Goal: Information Seeking & Learning: Learn about a topic

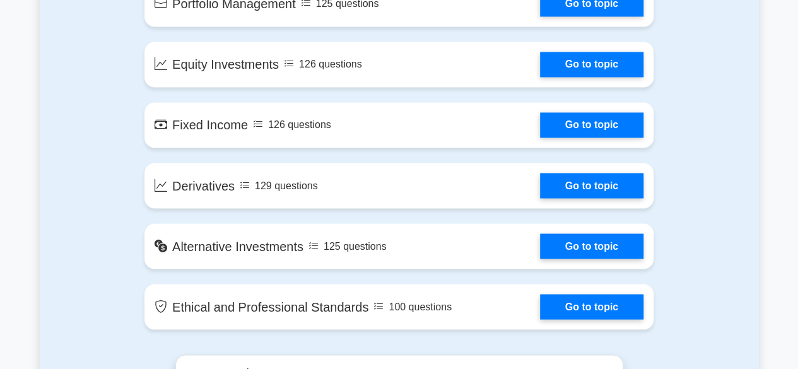
scroll to position [1049, 0]
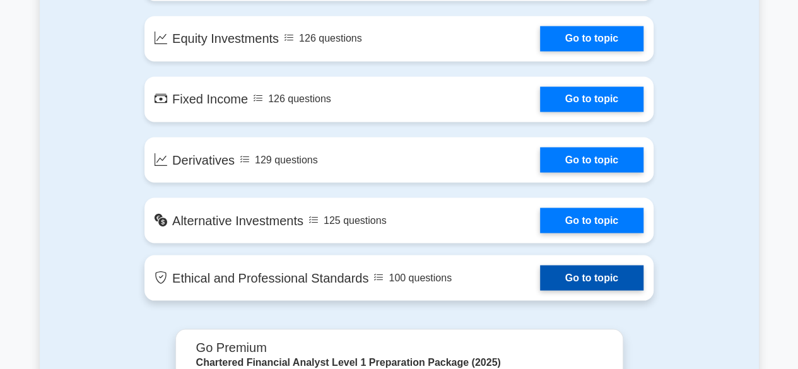
click at [581, 275] on link "Go to topic" at bounding box center [591, 277] width 103 height 25
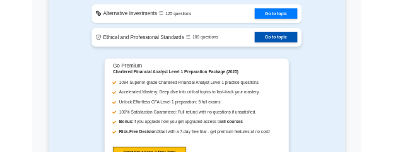
scroll to position [1237, 0]
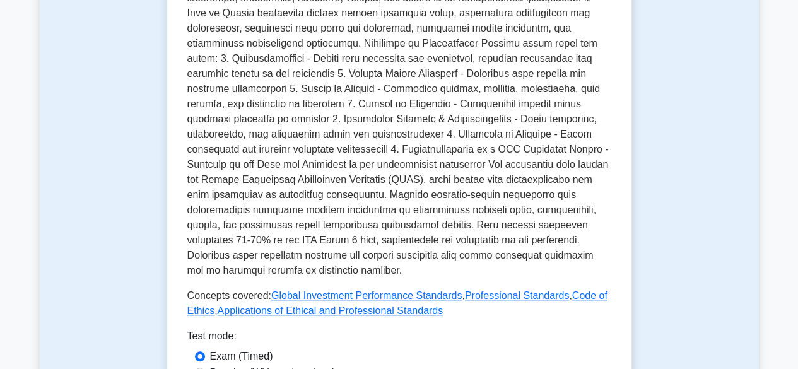
scroll to position [596, 0]
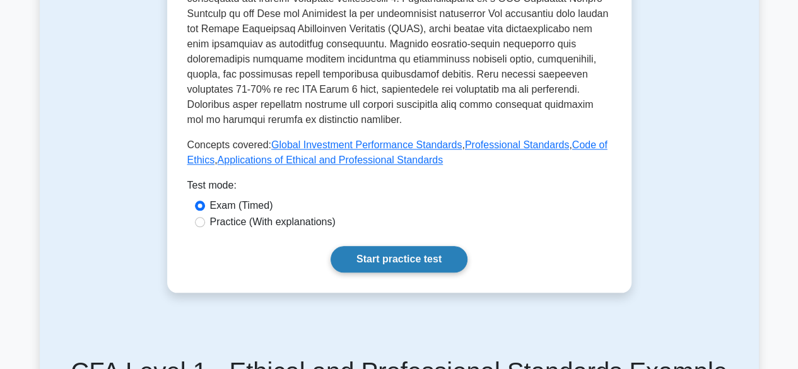
click at [385, 246] on link "Start practice test" at bounding box center [398, 259] width 137 height 26
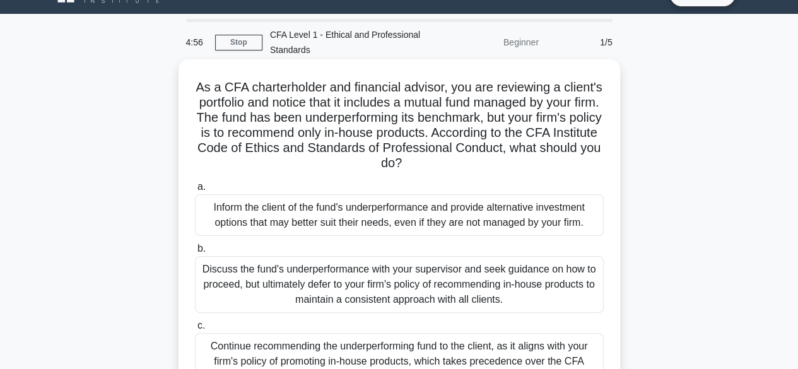
scroll to position [32, 0]
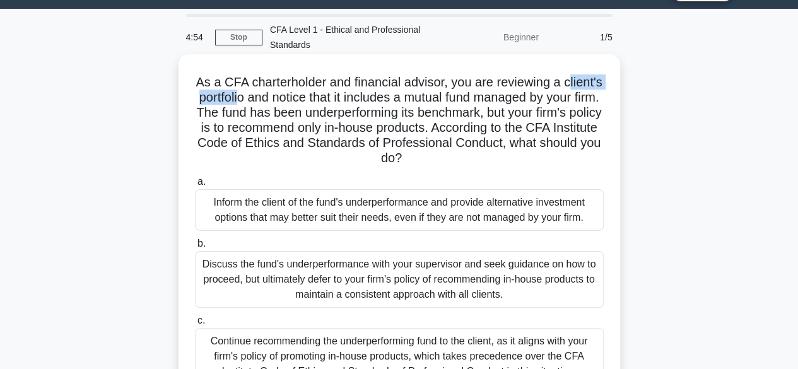
drag, startPoint x: 201, startPoint y: 100, endPoint x: 296, endPoint y: 102, distance: 95.3
click at [296, 102] on h5 "As a CFA charterholder and financial advisor, you are reviewing a client's port…" at bounding box center [399, 120] width 411 height 92
drag, startPoint x: 391, startPoint y: 99, endPoint x: 476, endPoint y: 101, distance: 85.2
click at [476, 101] on h5 "As a CFA charterholder and financial advisor, you are reviewing a client's port…" at bounding box center [399, 120] width 411 height 92
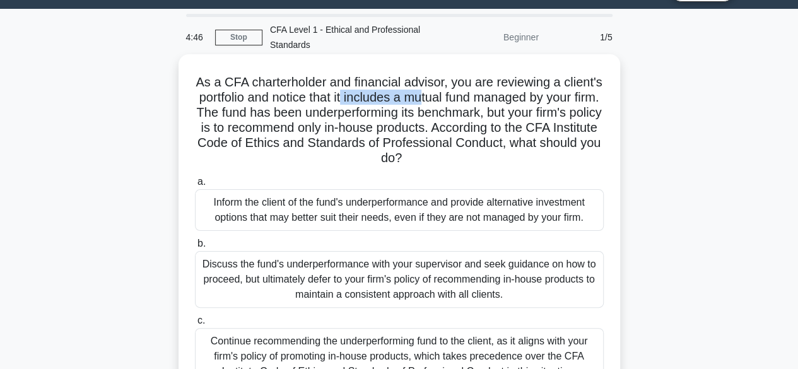
click at [476, 101] on h5 "As a CFA charterholder and financial advisor, you are reviewing a client's port…" at bounding box center [399, 120] width 411 height 92
drag, startPoint x: 259, startPoint y: 124, endPoint x: 310, endPoint y: 134, distance: 52.1
click at [310, 134] on h5 "As a CFA charterholder and financial advisor, you are reviewing a client's port…" at bounding box center [399, 120] width 411 height 92
drag, startPoint x: 227, startPoint y: 144, endPoint x: 319, endPoint y: 150, distance: 92.3
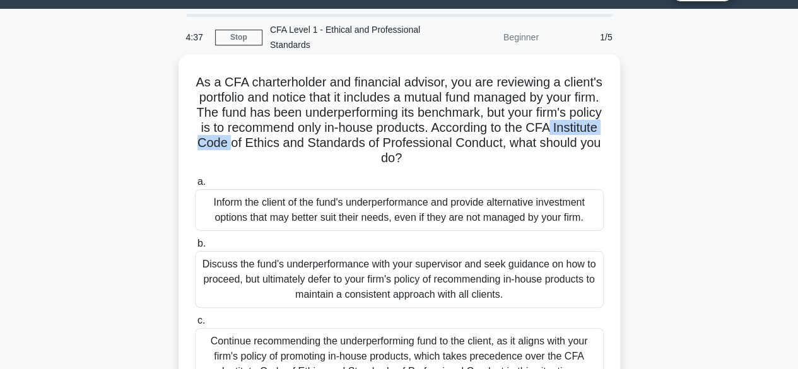
click at [319, 150] on h5 "As a CFA charterholder and financial advisor, you are reviewing a client's port…" at bounding box center [399, 120] width 411 height 92
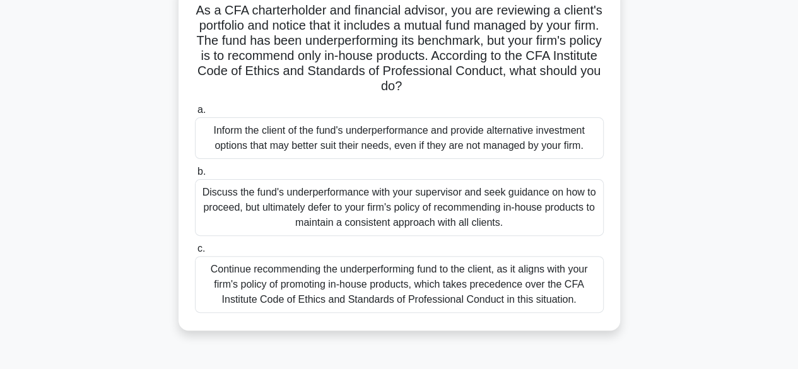
scroll to position [111, 0]
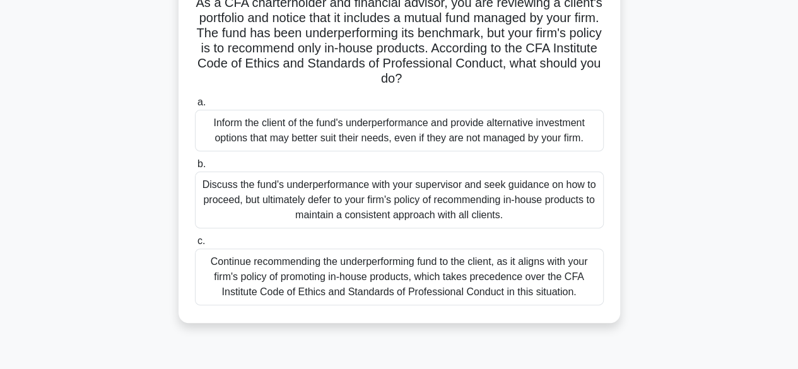
click at [359, 138] on div "Inform the client of the fund's underperformance and provide alternative invest…" at bounding box center [399, 131] width 409 height 42
click at [195, 107] on input "a. Inform the client of the fund's underperformance and provide alternative inv…" at bounding box center [195, 102] width 0 height 8
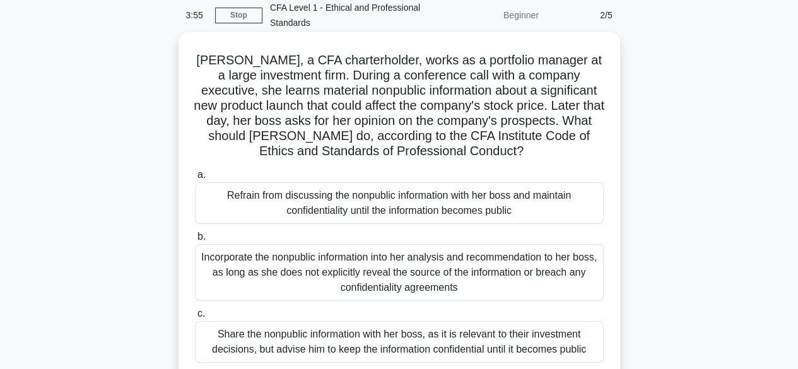
scroll to position [54, 0]
drag, startPoint x: 230, startPoint y: 121, endPoint x: 318, endPoint y: 122, distance: 87.7
click at [318, 122] on h5 "Jennifer, a CFA charterholder, works as a portfolio manager at a large investme…" at bounding box center [399, 105] width 411 height 107
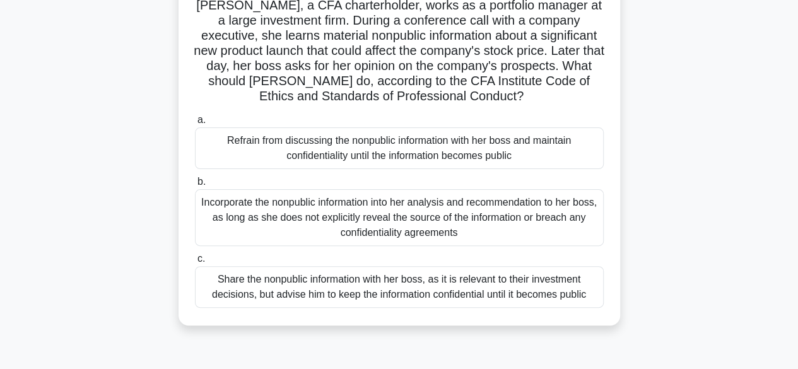
scroll to position [109, 0]
click at [373, 150] on div "Refrain from discussing the nonpublic information with her boss and maintain co…" at bounding box center [399, 148] width 409 height 42
click at [195, 124] on input "a. Refrain from discussing the nonpublic information with her boss and maintain…" at bounding box center [195, 119] width 0 height 8
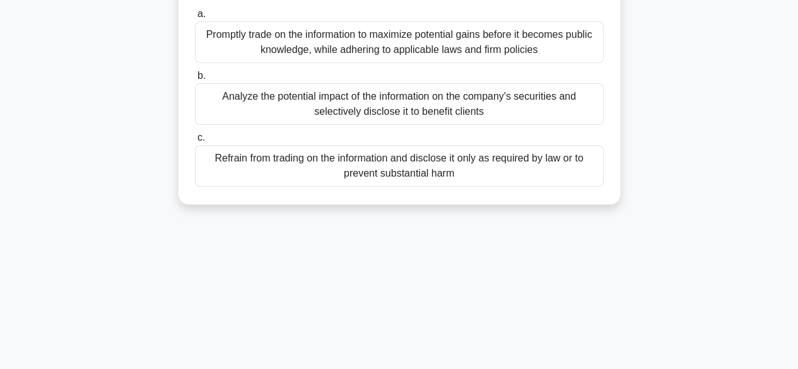
scroll to position [0, 0]
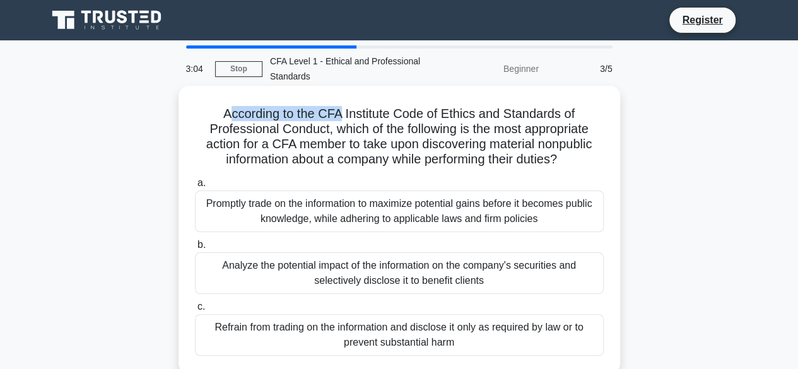
drag, startPoint x: 229, startPoint y: 114, endPoint x: 344, endPoint y: 119, distance: 114.9
click at [344, 119] on h5 "According to the CFA Institute Code of Ethics and Standards of Professional Con…" at bounding box center [399, 137] width 411 height 62
drag, startPoint x: 216, startPoint y: 108, endPoint x: 303, endPoint y: 114, distance: 87.8
click at [303, 114] on h5 "According to the CFA Institute Code of Ethics and Standards of Professional Con…" at bounding box center [399, 137] width 411 height 62
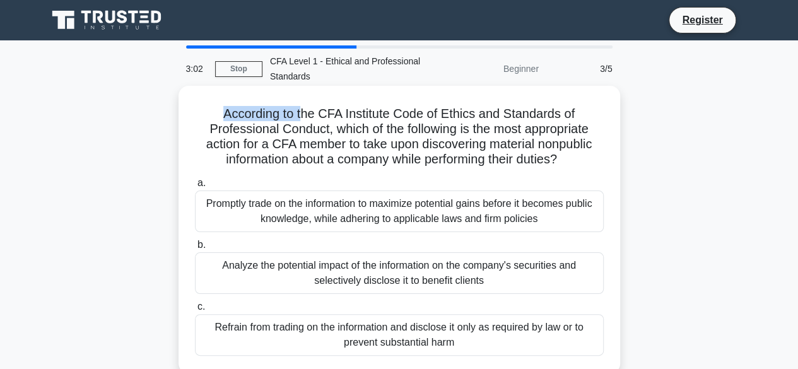
click at [303, 114] on h5 "According to the CFA Institute Code of Ethics and Standards of Professional Con…" at bounding box center [399, 137] width 411 height 62
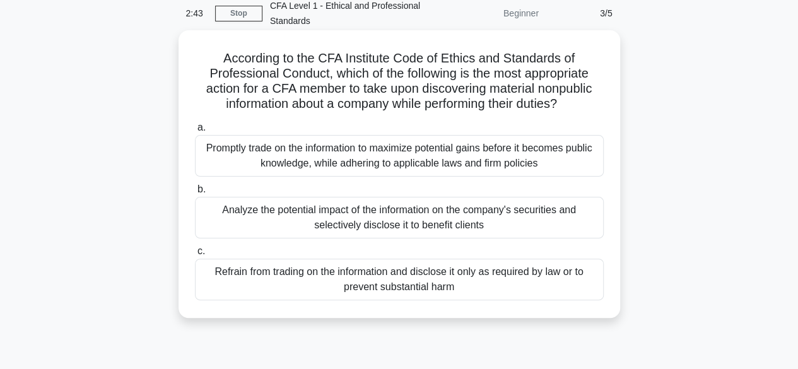
scroll to position [59, 0]
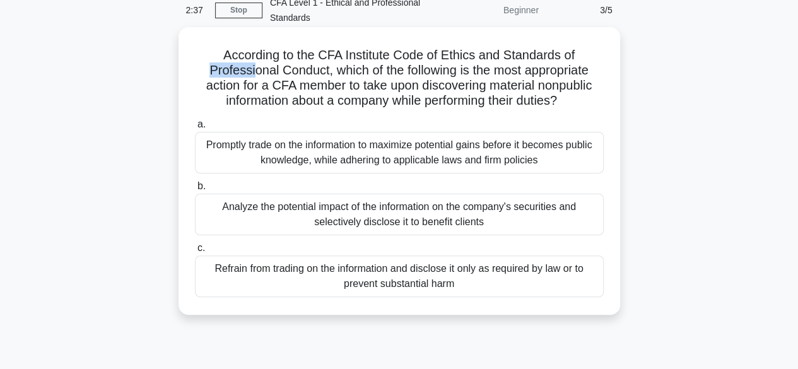
drag, startPoint x: 205, startPoint y: 71, endPoint x: 271, endPoint y: 67, distance: 66.3
click at [271, 67] on h5 "According to the CFA Institute Code of Ethics and Standards of Professional Con…" at bounding box center [399, 78] width 411 height 62
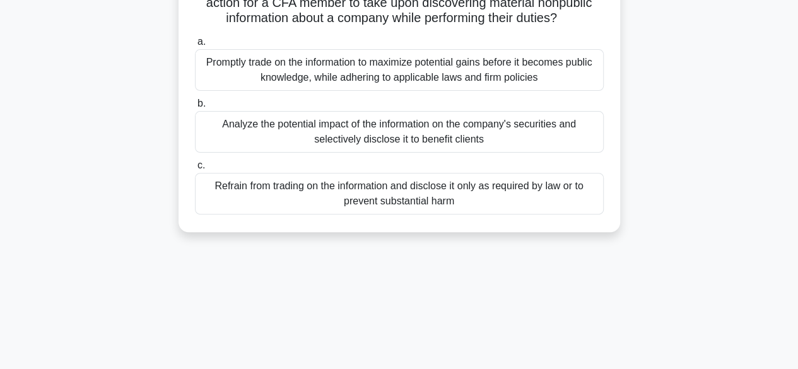
scroll to position [142, 0]
click at [386, 126] on div "Analyze the potential impact of the information on the company's securities and…" at bounding box center [399, 131] width 409 height 42
click at [195, 107] on input "b. Analyze the potential impact of the information on the company's securities …" at bounding box center [195, 103] width 0 height 8
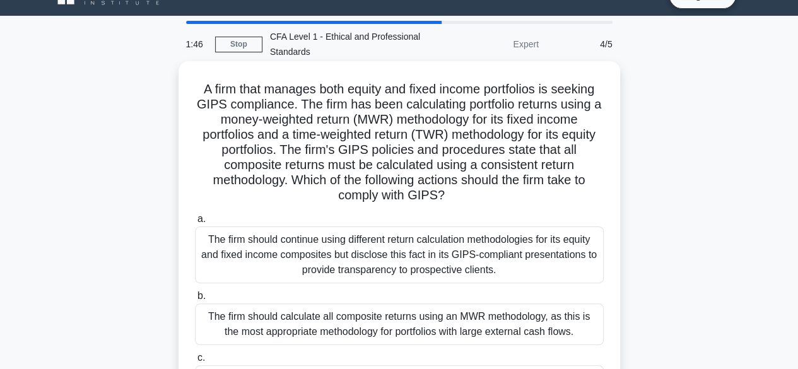
scroll to position [32, 0]
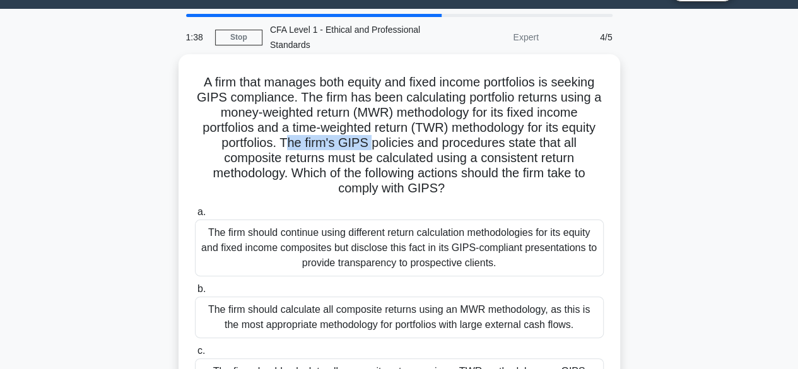
drag, startPoint x: 307, startPoint y: 143, endPoint x: 388, endPoint y: 138, distance: 81.5
click at [388, 138] on h5 "A firm that manages both equity and fixed income portfolios is seeking GIPS com…" at bounding box center [399, 135] width 411 height 122
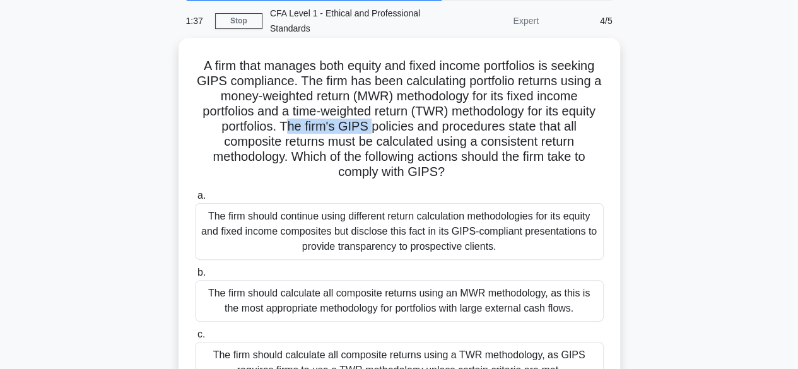
scroll to position [49, 0]
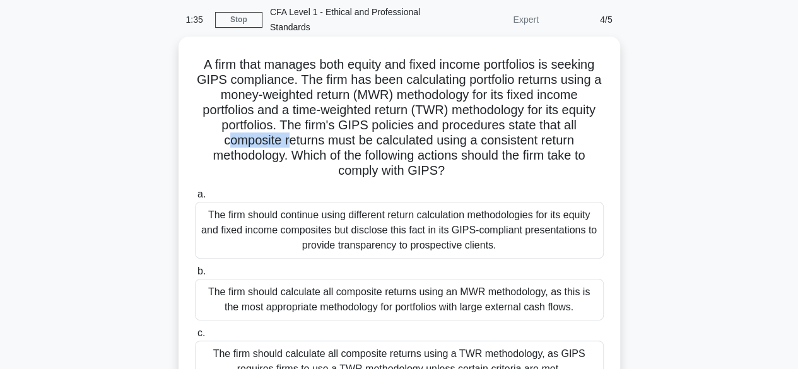
drag, startPoint x: 225, startPoint y: 145, endPoint x: 286, endPoint y: 146, distance: 61.8
click at [286, 146] on h5 "A firm that manages both equity and fixed income portfolios is seeking GIPS com…" at bounding box center [399, 118] width 411 height 122
drag, startPoint x: 281, startPoint y: 153, endPoint x: 335, endPoint y: 164, distance: 54.7
drag, startPoint x: 335, startPoint y: 164, endPoint x: 281, endPoint y: 158, distance: 54.0
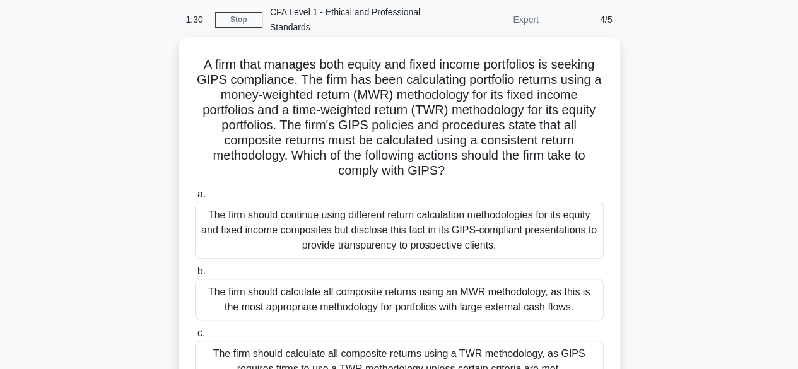
click at [281, 158] on h5 "A firm that manages both equity and fixed income portfolios is seeking GIPS com…" at bounding box center [399, 118] width 411 height 122
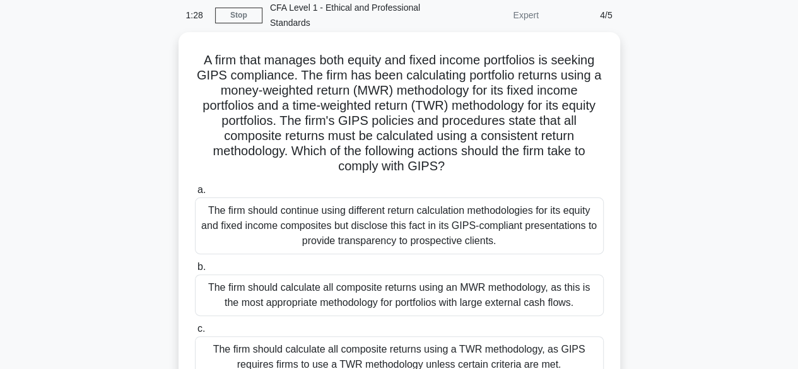
scroll to position [0, 0]
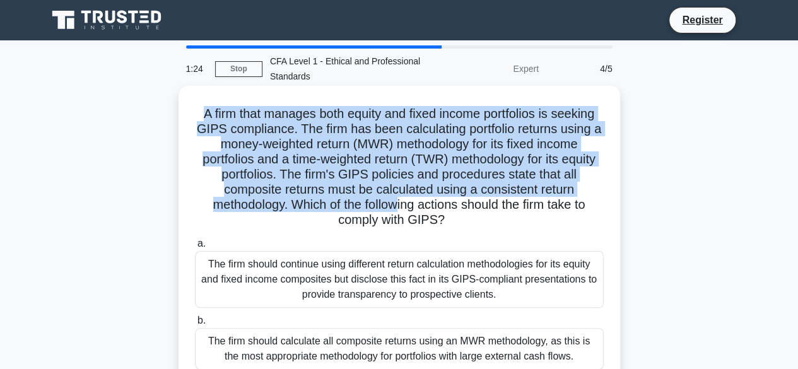
drag, startPoint x: 189, startPoint y: 108, endPoint x: 397, endPoint y: 207, distance: 230.7
click at [397, 207] on div "A firm that manages both equity and fixed income portfolios is seeking GIPS com…" at bounding box center [399, 267] width 431 height 353
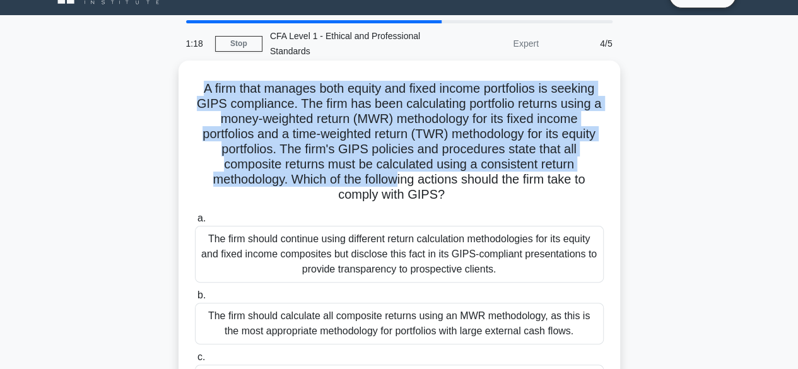
scroll to position [26, 0]
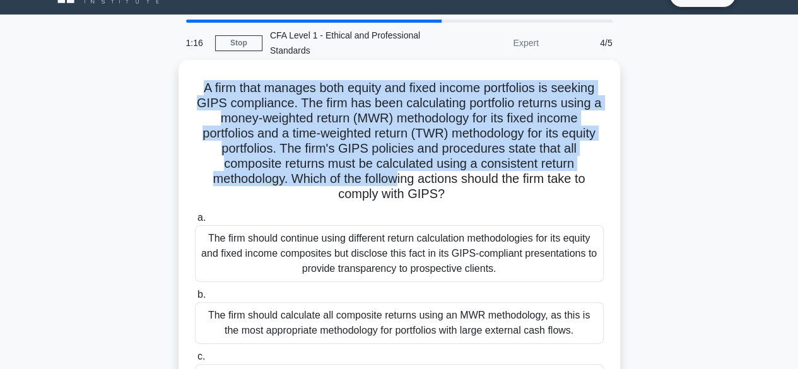
click at [318, 128] on h5 "A firm that manages both equity and fixed income portfolios is seeking GIPS com…" at bounding box center [399, 141] width 411 height 122
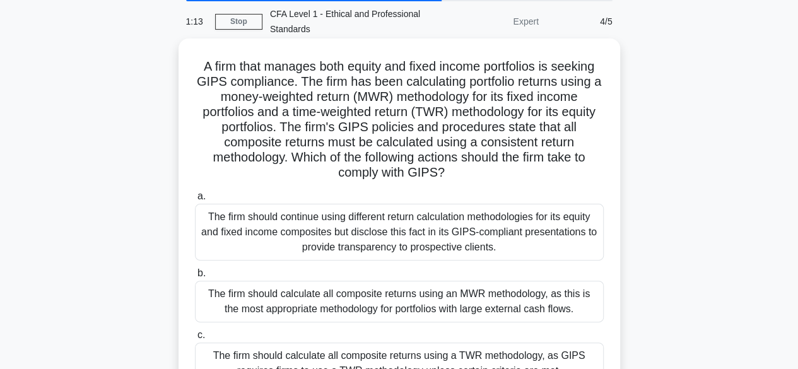
scroll to position [49, 0]
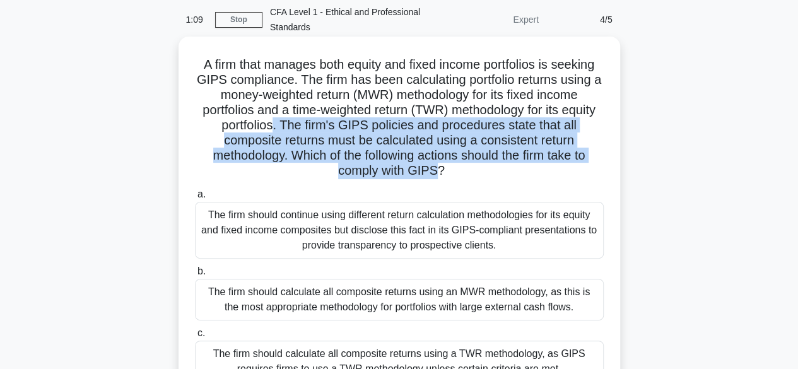
drag, startPoint x: 291, startPoint y: 125, endPoint x: 436, endPoint y: 177, distance: 154.6
click at [436, 177] on h5 "A firm that manages both equity and fixed income portfolios is seeking GIPS com…" at bounding box center [399, 118] width 411 height 122
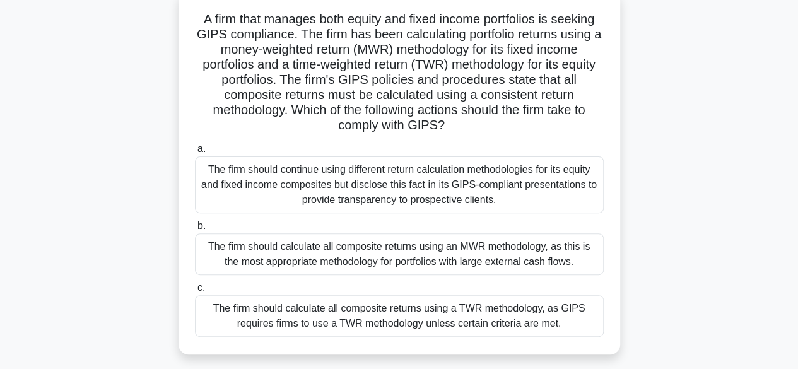
click at [319, 153] on label "a. The firm should continue using different return calculation methodologies fo…" at bounding box center [399, 177] width 409 height 72
click at [195, 153] on input "a. The firm should continue using different return calculation methodologies fo…" at bounding box center [195, 149] width 0 height 8
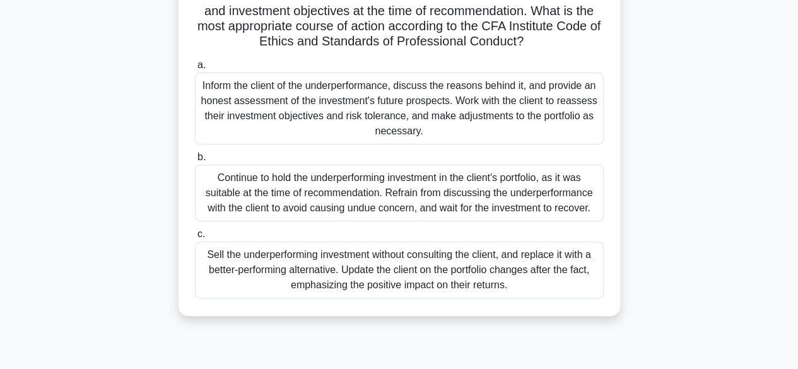
scroll to position [164, 0]
click at [357, 139] on div "Inform the client of the underperformance, discuss the reasons behind it, and p…" at bounding box center [399, 108] width 409 height 72
click at [195, 69] on input "a. Inform the client of the underperformance, discuss the reasons behind it, an…" at bounding box center [195, 65] width 0 height 8
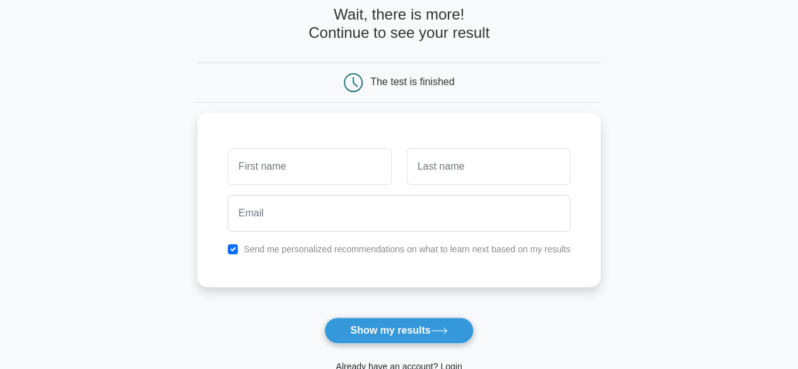
scroll to position [65, 0]
click at [314, 163] on input "text" at bounding box center [309, 163] width 163 height 37
type input "A"
click at [368, 321] on button "Show my results" at bounding box center [398, 330] width 149 height 26
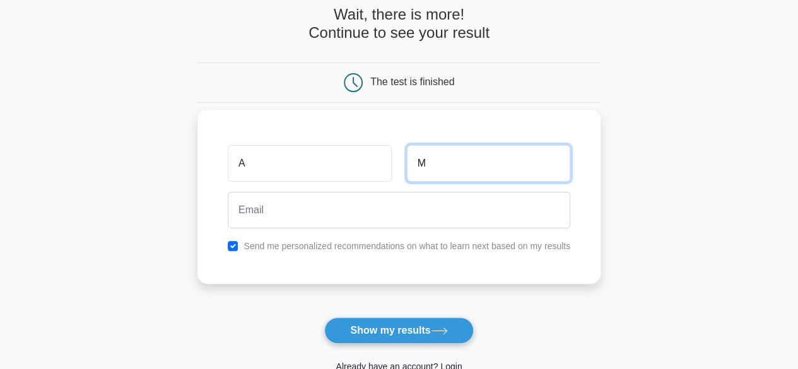
type input "M"
click at [383, 187] on div at bounding box center [399, 210] width 358 height 47
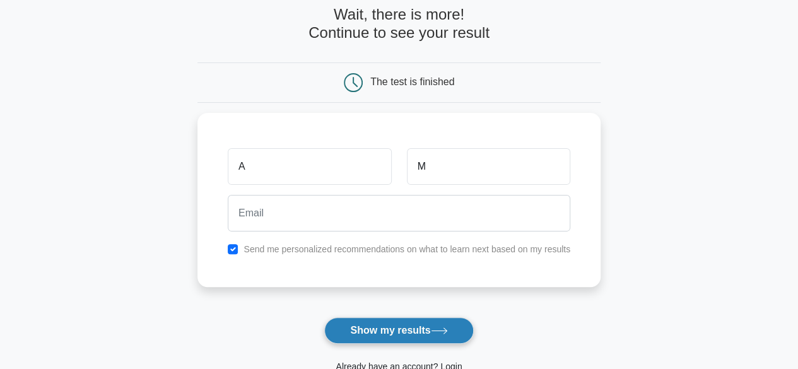
click at [416, 327] on button "Show my results" at bounding box center [398, 330] width 149 height 26
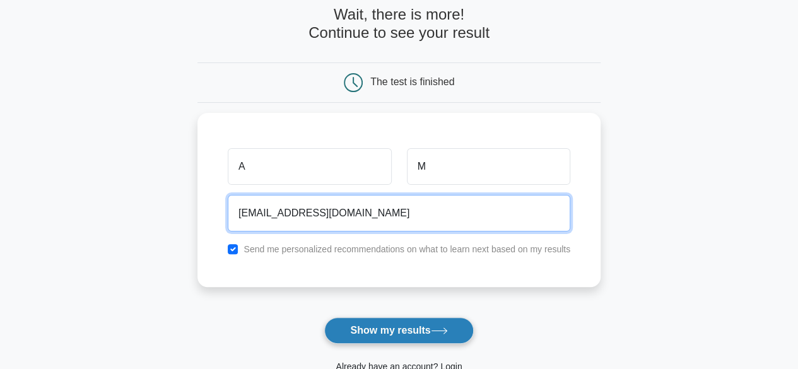
type input "[EMAIL_ADDRESS][DOMAIN_NAME]"
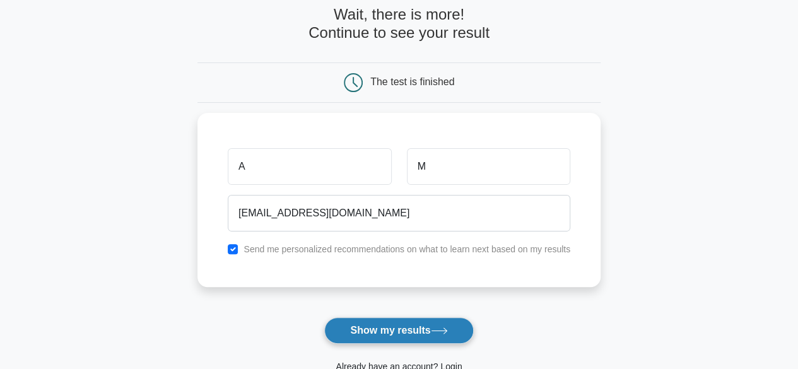
click at [373, 330] on button "Show my results" at bounding box center [398, 330] width 149 height 26
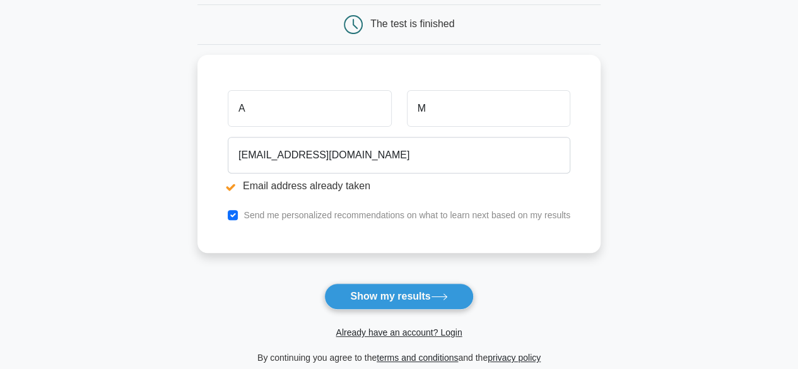
scroll to position [169, 0]
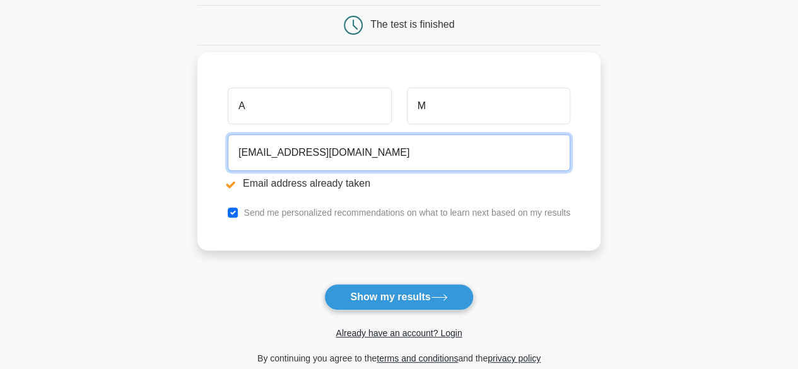
drag, startPoint x: 351, startPoint y: 156, endPoint x: 264, endPoint y: 153, distance: 87.1
click at [264, 153] on input "[EMAIL_ADDRESS][DOMAIN_NAME]" at bounding box center [399, 152] width 342 height 37
type input "A"
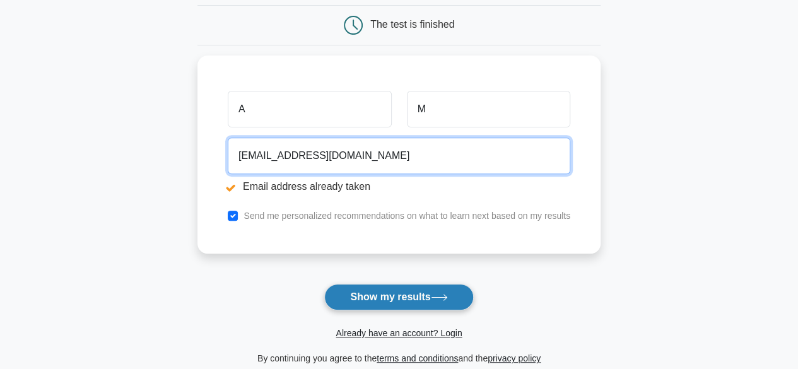
type input "[EMAIL_ADDRESS][DOMAIN_NAME]"
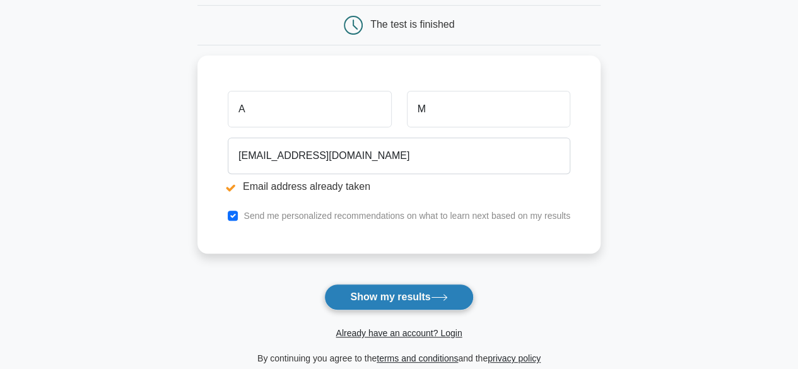
click at [361, 288] on button "Show my results" at bounding box center [398, 297] width 149 height 26
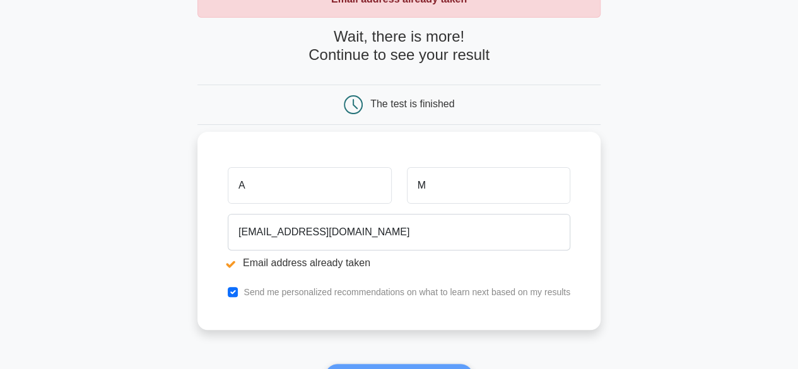
scroll to position [78, 0]
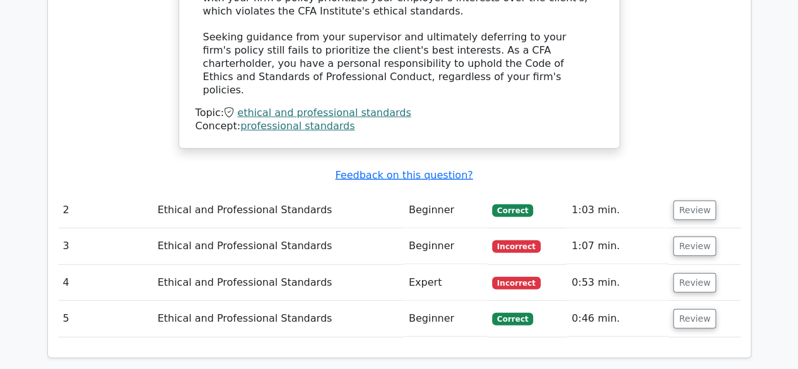
scroll to position [1589, 0]
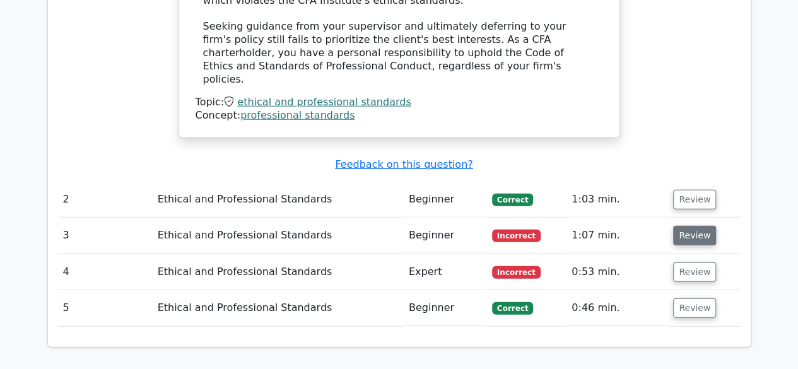
click at [695, 226] on button "Review" at bounding box center [694, 236] width 43 height 20
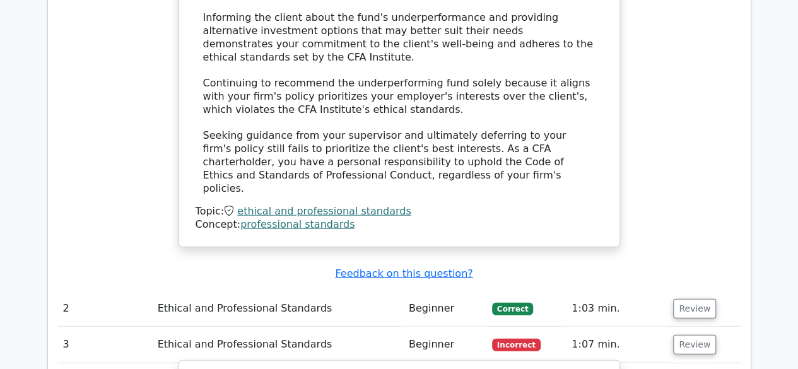
scroll to position [1478, 0]
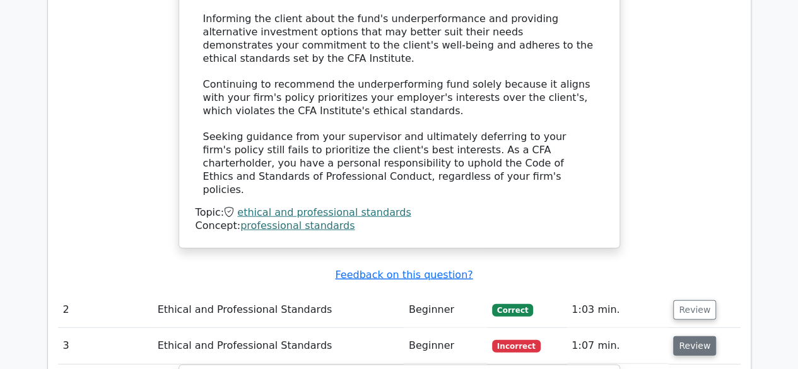
click at [679, 336] on button "Review" at bounding box center [694, 346] width 43 height 20
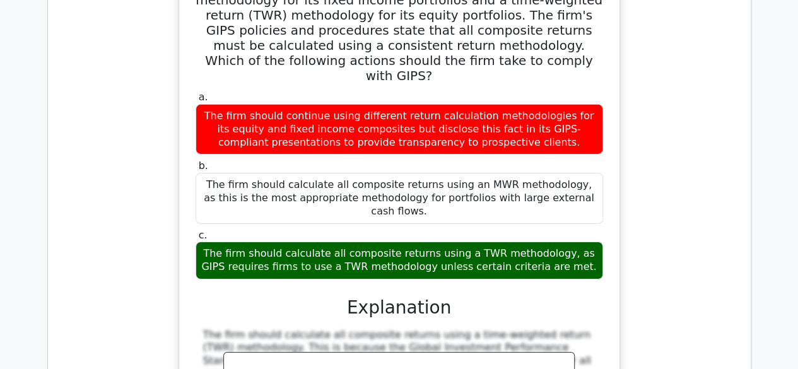
scroll to position [1949, 0]
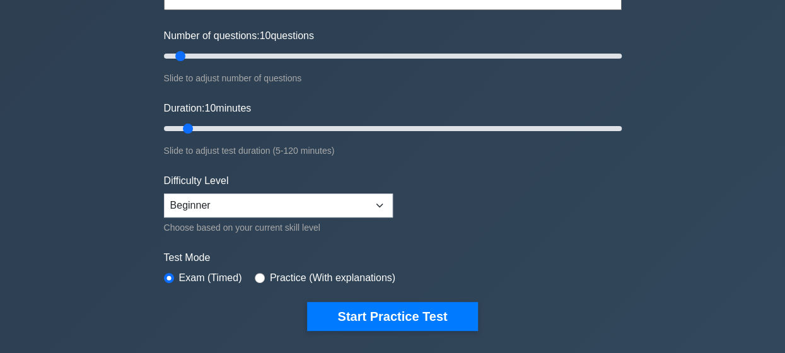
scroll to position [143, 0]
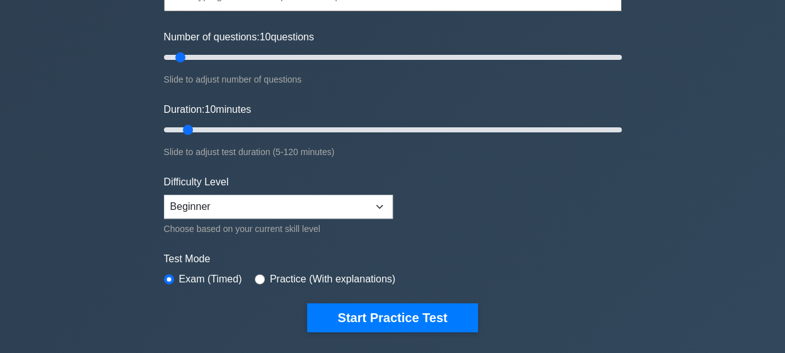
click at [195, 141] on div "Duration: 10 minutes Slide to adjust test duration (5-120 minutes)" at bounding box center [393, 130] width 458 height 57
drag, startPoint x: 221, startPoint y: 123, endPoint x: 399, endPoint y: 129, distance: 178.6
click at [399, 129] on input "Duration: 60 minutes" at bounding box center [393, 129] width 458 height 15
drag, startPoint x: 386, startPoint y: 131, endPoint x: 367, endPoint y: 131, distance: 18.9
type input "55"
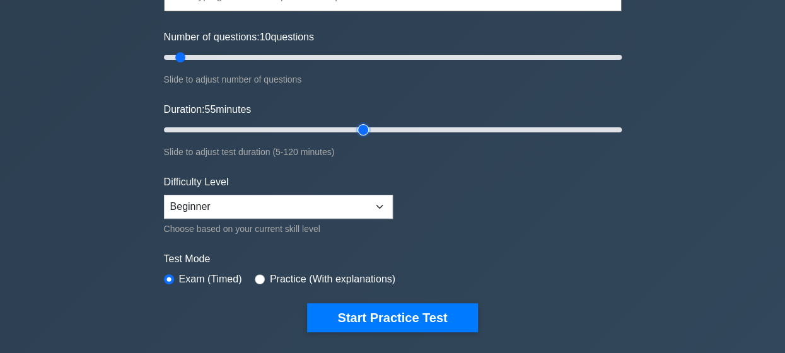
click at [367, 131] on input "Duration: 55 minutes" at bounding box center [393, 129] width 458 height 15
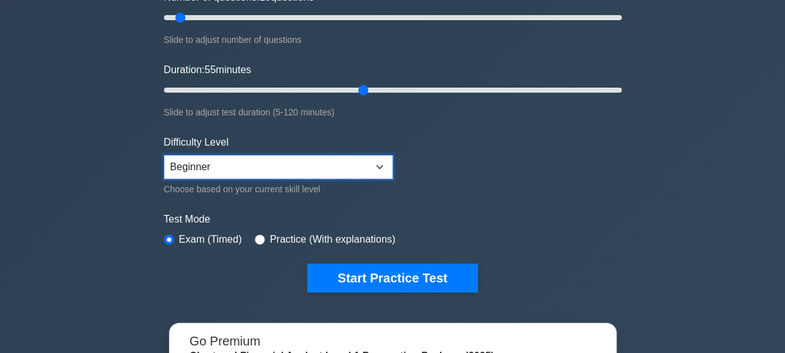
click at [304, 163] on select "Beginner Intermediate Expert" at bounding box center [278, 167] width 229 height 24
select select "expert"
click at [164, 155] on select "Beginner Intermediate Expert" at bounding box center [278, 167] width 229 height 24
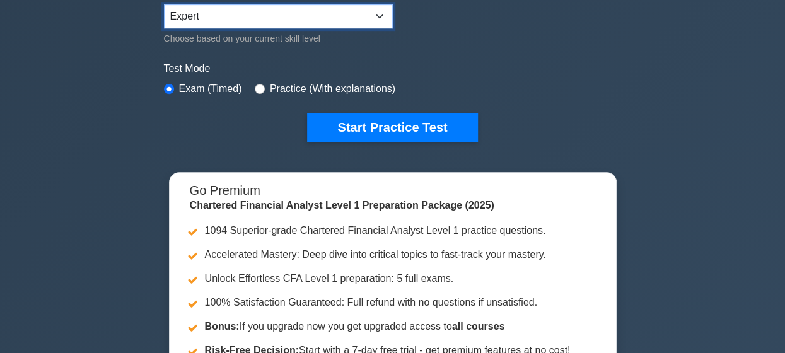
scroll to position [359, 0]
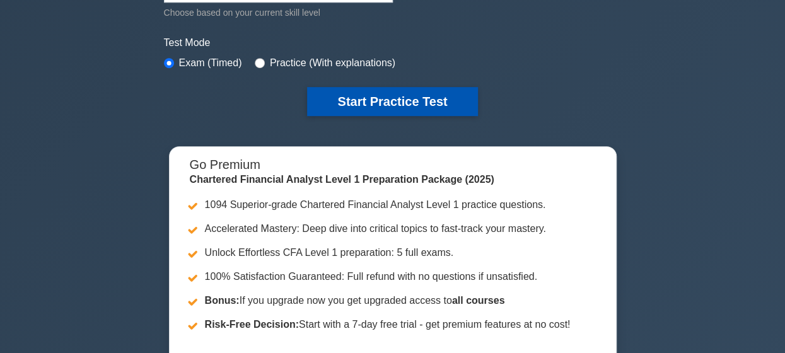
click at [378, 104] on button "Start Practice Test" at bounding box center [392, 101] width 170 height 29
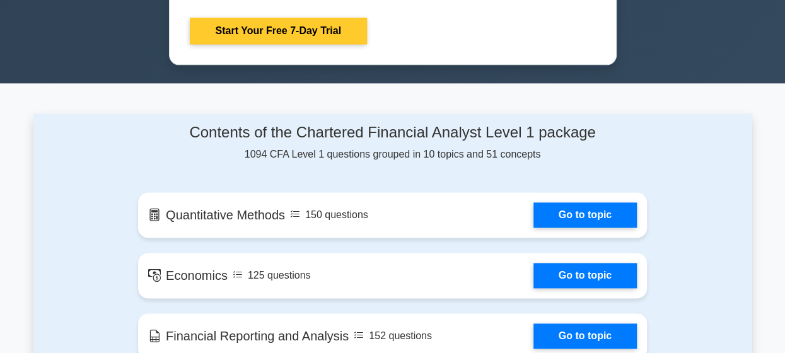
scroll to position [764, 0]
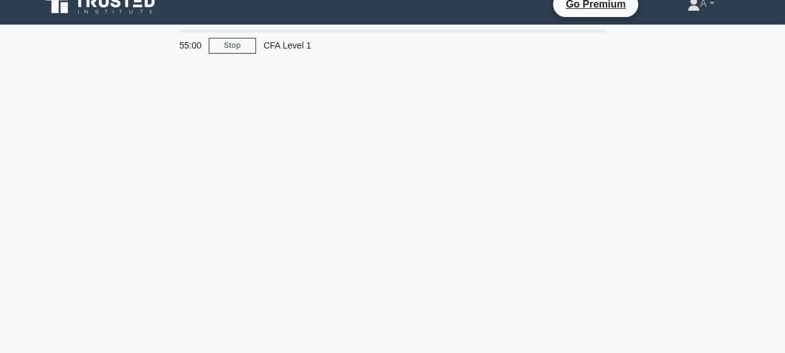
scroll to position [27, 0]
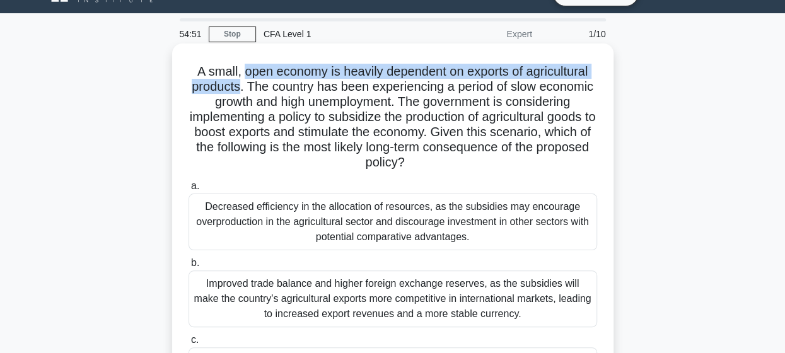
drag, startPoint x: 240, startPoint y: 74, endPoint x: 269, endPoint y: 82, distance: 29.5
click at [269, 82] on h5 "A small, open economy is heavily dependent on exports of agricultural products.…" at bounding box center [392, 117] width 411 height 107
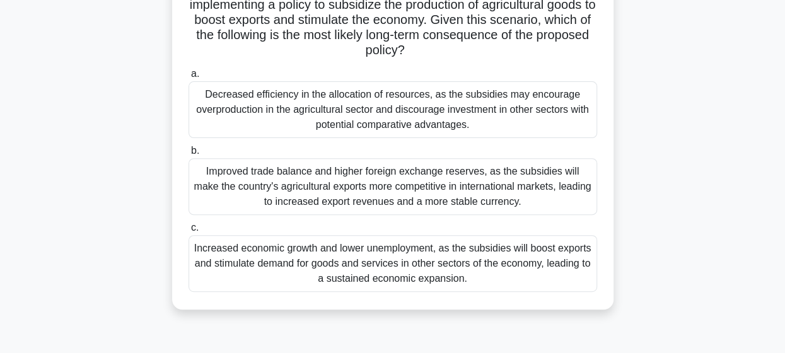
scroll to position [141, 0]
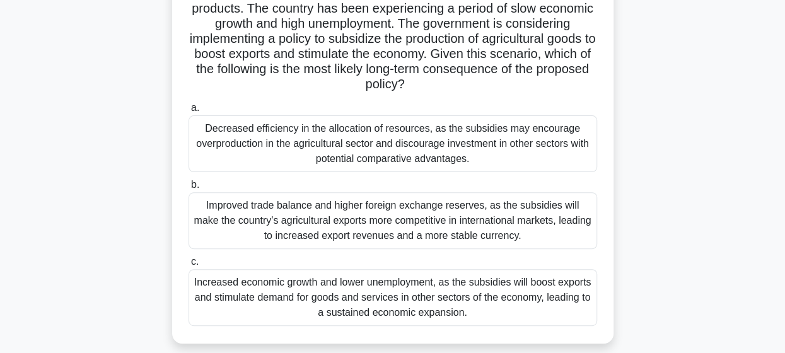
click at [402, 222] on div "Improved trade balance and higher foreign exchange reserves, as the subsidies w…" at bounding box center [393, 220] width 409 height 57
click at [189, 189] on input "b. Improved trade balance and higher foreign exchange reserves, as the subsidie…" at bounding box center [189, 185] width 0 height 8
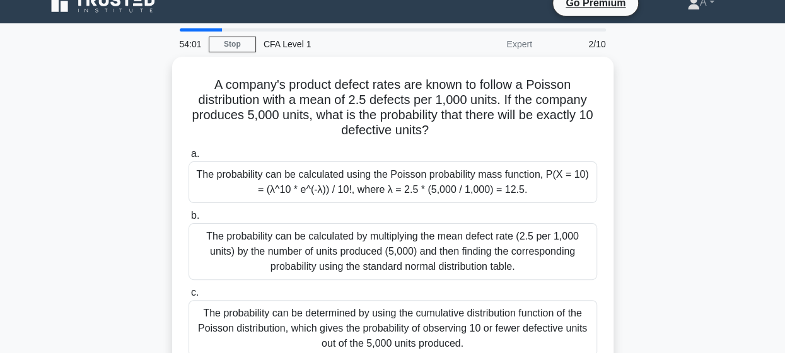
scroll to position [0, 0]
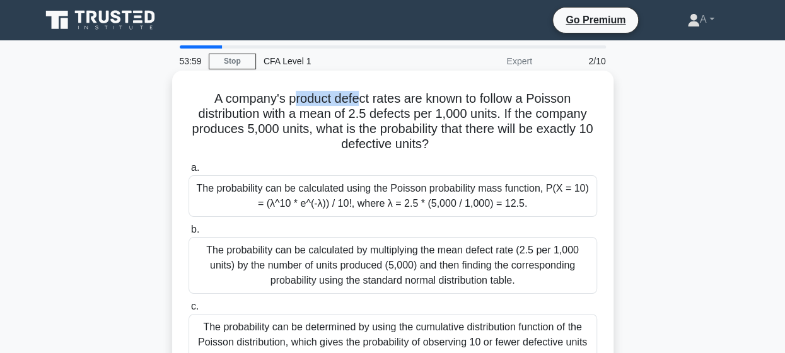
drag, startPoint x: 292, startPoint y: 97, endPoint x: 369, endPoint y: 99, distance: 77.0
click at [369, 99] on h5 "A company's product defect rates are known to follow a Poisson distribution wit…" at bounding box center [392, 122] width 411 height 62
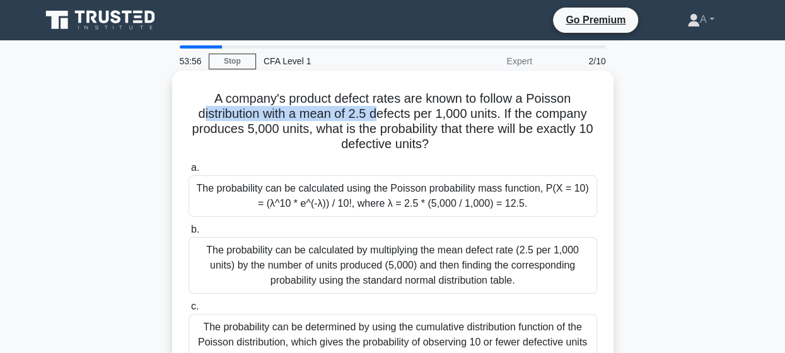
drag, startPoint x: 199, startPoint y: 115, endPoint x: 377, endPoint y: 122, distance: 178.0
click at [377, 122] on h5 "A company's product defect rates are known to follow a Poisson distribution wit…" at bounding box center [392, 122] width 411 height 62
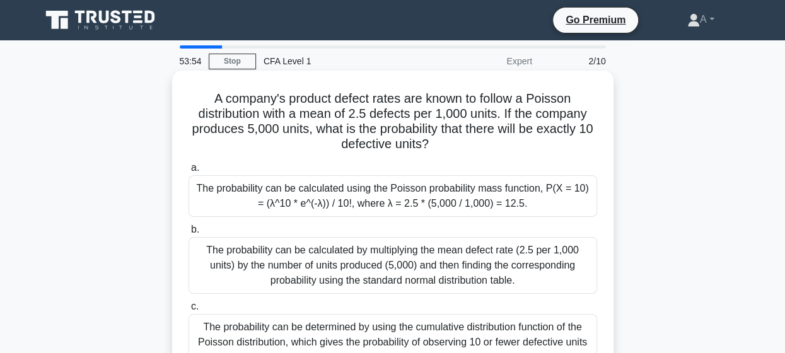
click at [371, 126] on h5 "A company's product defect rates are known to follow a Poisson distribution wit…" at bounding box center [392, 122] width 411 height 62
click at [314, 112] on h5 "A company's product defect rates are known to follow a Poisson distribution wit…" at bounding box center [392, 122] width 411 height 62
click at [346, 123] on h5 "A company's product defect rates are known to follow a Poisson distribution wit…" at bounding box center [392, 122] width 411 height 62
drag, startPoint x: 351, startPoint y: 115, endPoint x: 410, endPoint y: 120, distance: 58.9
drag, startPoint x: 410, startPoint y: 120, endPoint x: 374, endPoint y: 119, distance: 36.0
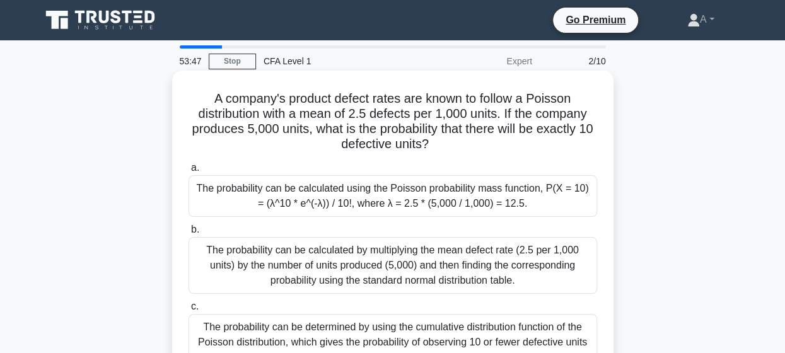
click at [374, 119] on h5 "A company's product defect rates are known to follow a Poisson distribution wit…" at bounding box center [392, 122] width 411 height 62
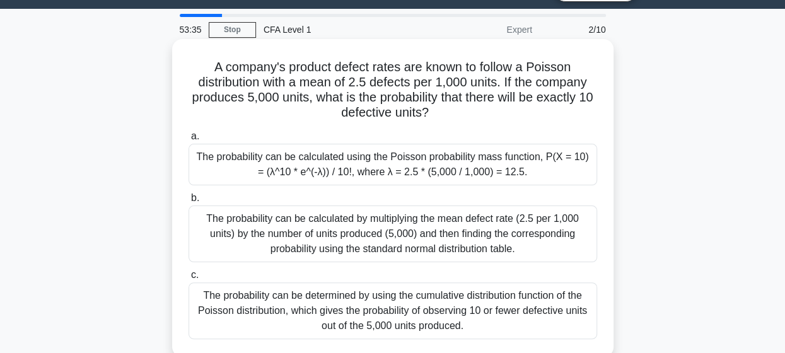
scroll to position [31, 0]
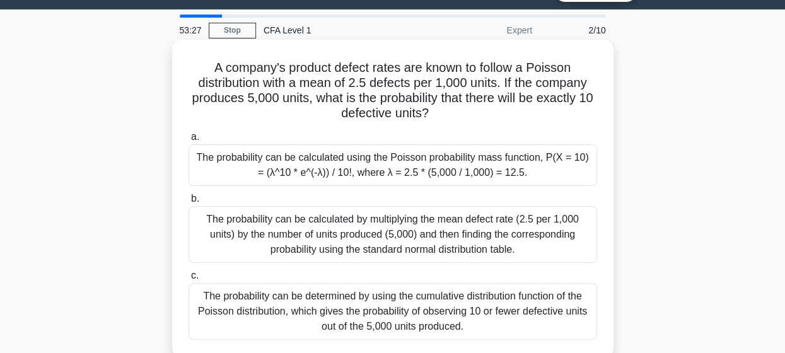
drag, startPoint x: 365, startPoint y: 234, endPoint x: 354, endPoint y: 204, distance: 32.1
click at [354, 204] on label "b. The probability can be calculated by multiplying the mean defect rate (2.5 p…" at bounding box center [393, 227] width 409 height 72
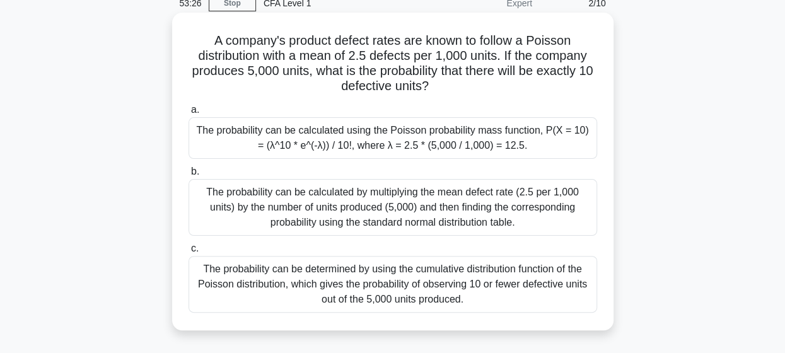
scroll to position [63, 0]
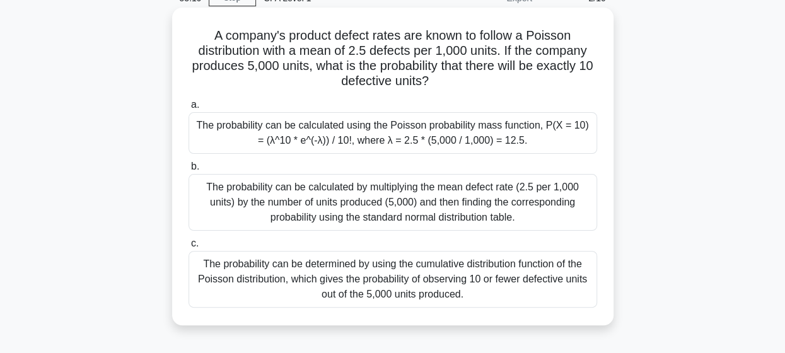
click at [382, 274] on div "The probability can be determined by using the cumulative distribution function…" at bounding box center [393, 279] width 409 height 57
click at [189, 248] on input "c. The probability can be determined by using the cumulative distribution funct…" at bounding box center [189, 244] width 0 height 8
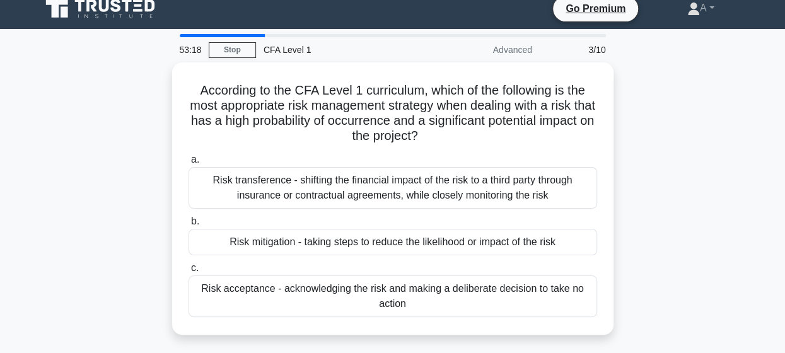
scroll to position [12, 0]
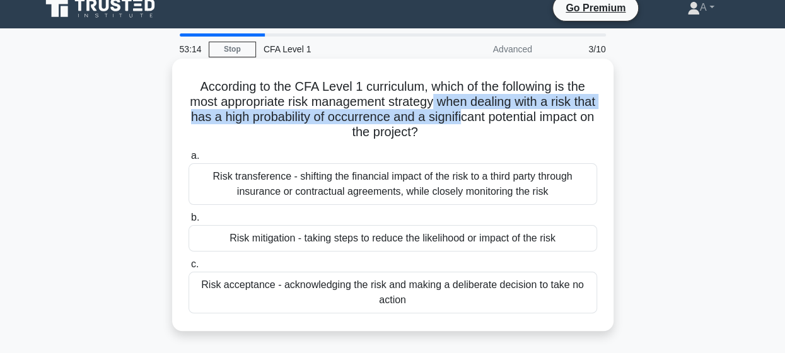
drag, startPoint x: 447, startPoint y: 101, endPoint x: 504, endPoint y: 115, distance: 59.2
click at [504, 115] on h5 "According to the CFA Level 1 curriculum, which of the following is the most app…" at bounding box center [392, 110] width 411 height 62
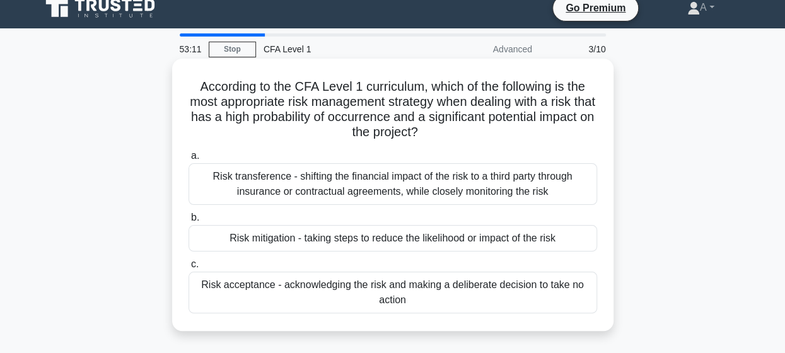
click at [496, 129] on h5 "According to the CFA Level 1 curriculum, which of the following is the most app…" at bounding box center [392, 110] width 411 height 62
click at [465, 132] on h5 "According to the CFA Level 1 curriculum, which of the following is the most app…" at bounding box center [392, 110] width 411 height 62
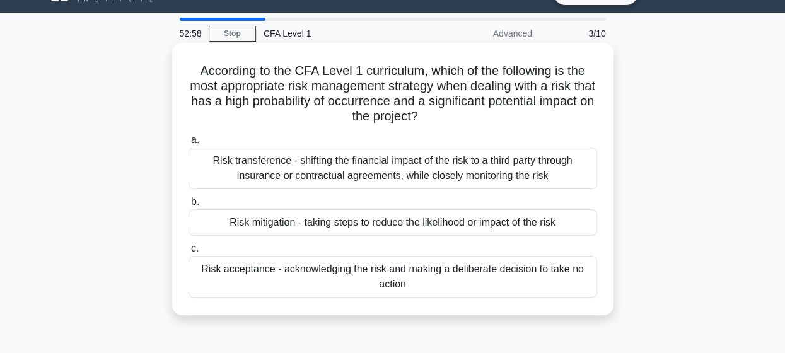
scroll to position [27, 0]
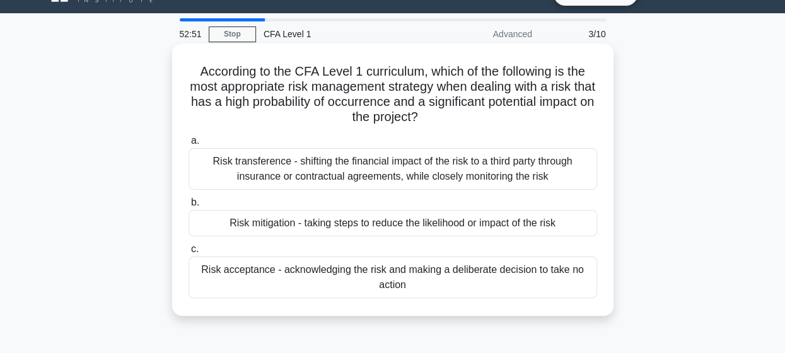
click at [380, 228] on div "Risk mitigation - taking steps to reduce the likelihood or impact of the risk" at bounding box center [393, 223] width 409 height 26
click at [189, 207] on input "b. Risk mitigation - taking steps to reduce the likelihood or impact of the risk" at bounding box center [189, 203] width 0 height 8
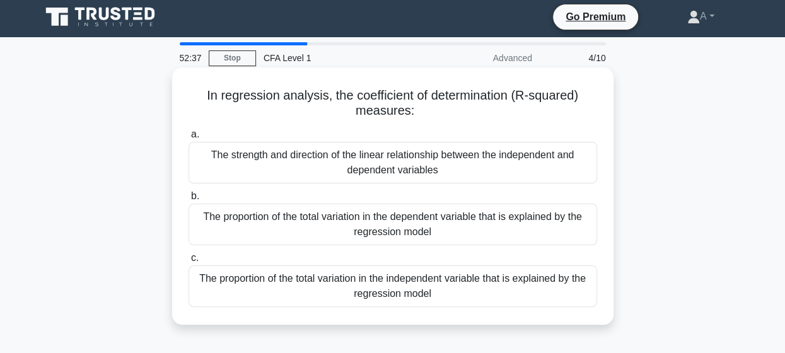
scroll to position [4, 0]
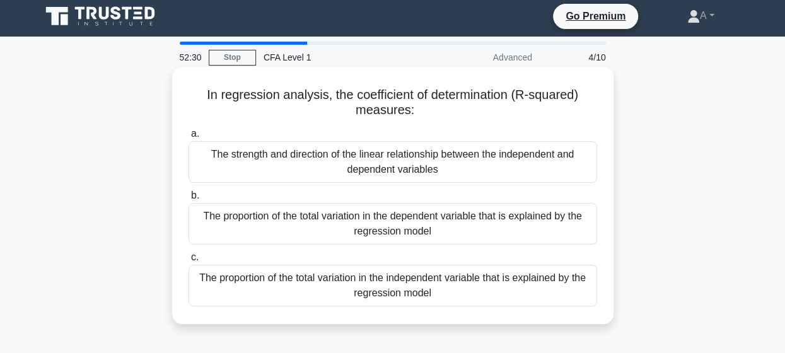
click at [462, 231] on div "The proportion of the total variation in the dependent variable that is explain…" at bounding box center [393, 224] width 409 height 42
click at [189, 200] on input "b. The proportion of the total variation in the dependent variable that is expl…" at bounding box center [189, 196] width 0 height 8
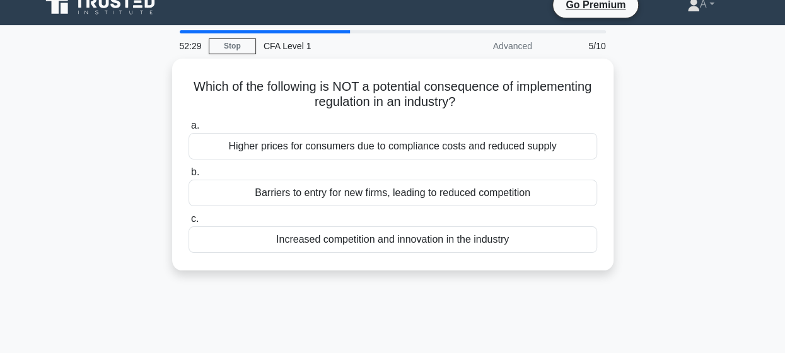
scroll to position [0, 0]
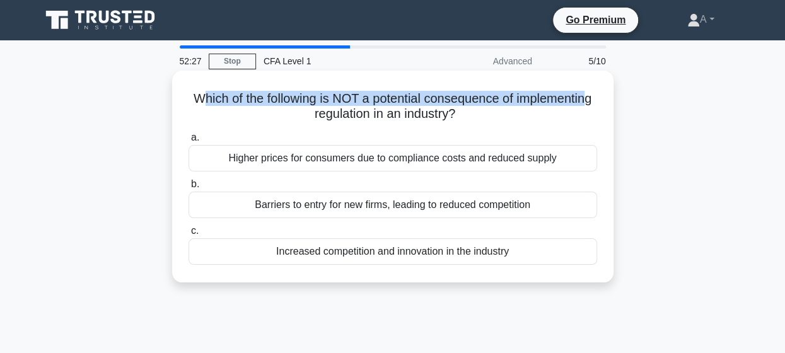
drag, startPoint x: 239, startPoint y: 106, endPoint x: 340, endPoint y: 122, distance: 102.2
click at [340, 122] on h5 "Which of the following is NOT a potential consequence of implementing regulatio…" at bounding box center [392, 107] width 411 height 32
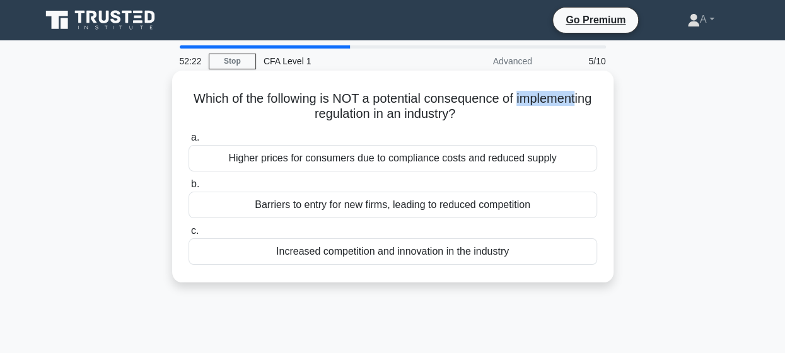
drag, startPoint x: 250, startPoint y: 124, endPoint x: 331, endPoint y: 122, distance: 81.4
click at [331, 122] on div "Which of the following is NOT a potential consequence of implementing regulatio…" at bounding box center [392, 177] width 431 height 202
click at [315, 121] on h5 "Which of the following is NOT a potential consequence of implementing regulatio…" at bounding box center [392, 107] width 411 height 32
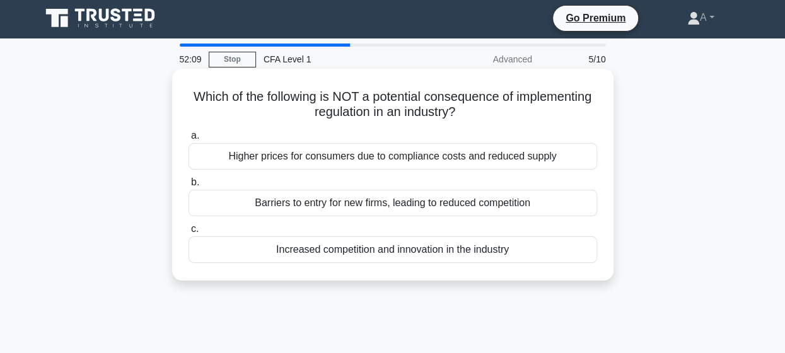
scroll to position [3, 0]
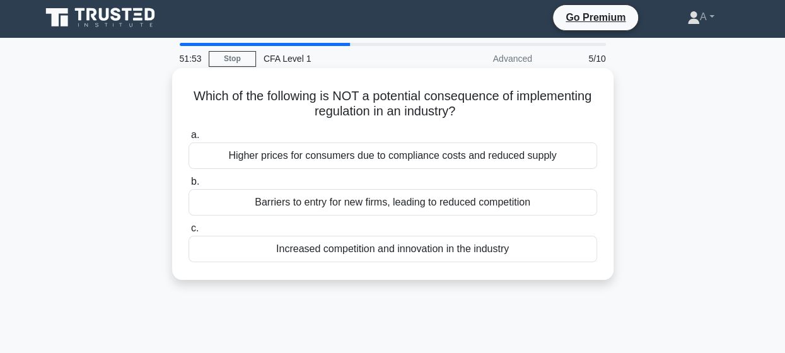
click at [333, 147] on div "Higher prices for consumers due to compliance costs and reduced supply" at bounding box center [393, 156] width 409 height 26
click at [189, 139] on input "a. Higher prices for consumers due to compliance costs and reduced supply" at bounding box center [189, 135] width 0 height 8
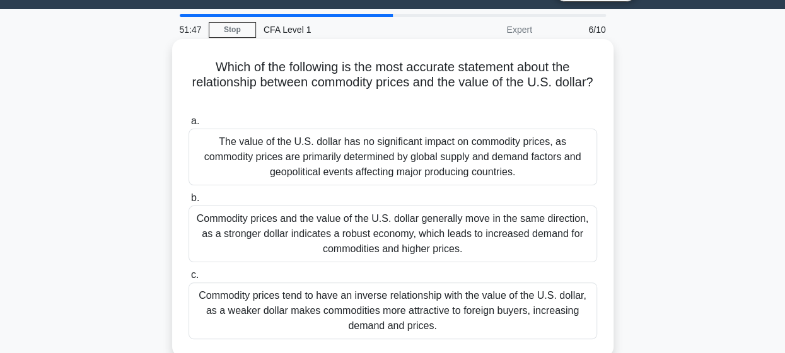
scroll to position [31, 0]
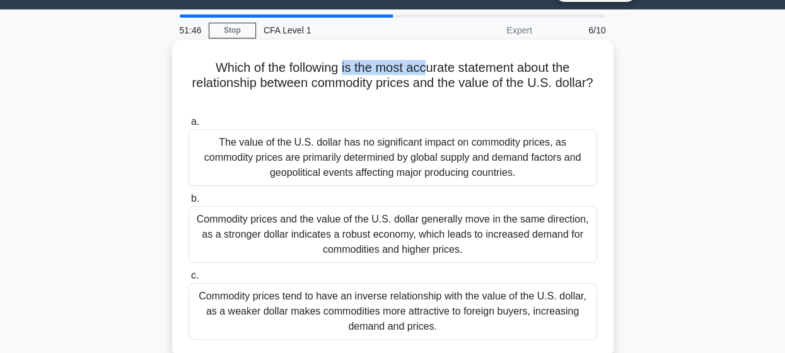
drag, startPoint x: 349, startPoint y: 73, endPoint x: 426, endPoint y: 75, distance: 77.0
click at [426, 75] on h5 "Which of the following is the most accurate statement about the relationship be…" at bounding box center [392, 83] width 411 height 47
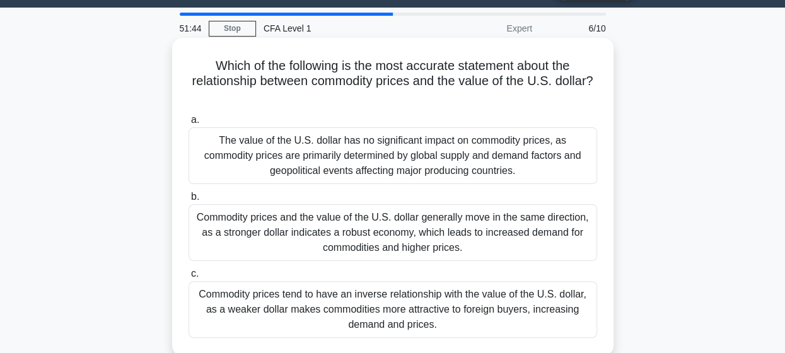
click at [376, 90] on h5 "Which of the following is the most accurate statement about the relationship be…" at bounding box center [392, 81] width 411 height 47
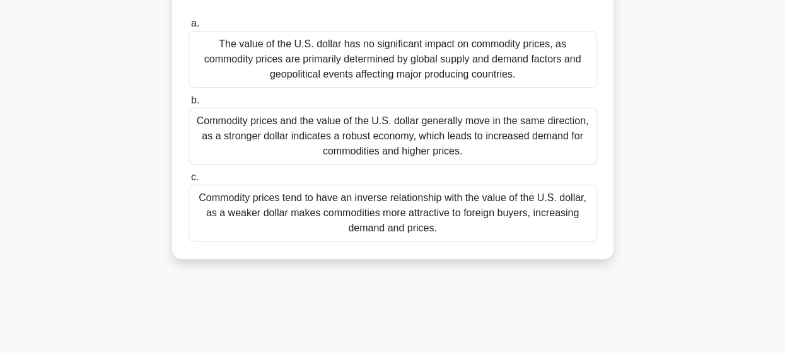
scroll to position [130, 0]
click at [306, 195] on div "Commodity prices tend to have an inverse relationship with the value of the U.S…" at bounding box center [393, 212] width 409 height 57
click at [189, 181] on input "c. Commodity prices tend to have an inverse relationship with the value of the …" at bounding box center [189, 177] width 0 height 8
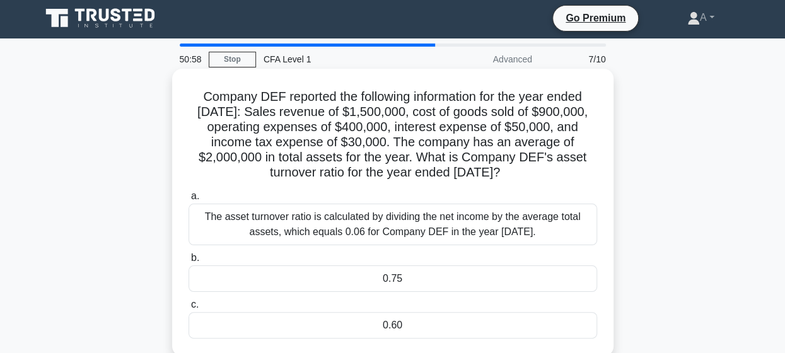
scroll to position [0, 0]
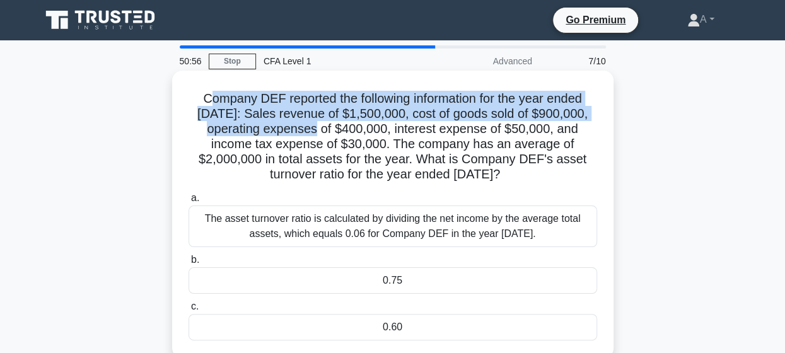
drag, startPoint x: 206, startPoint y: 96, endPoint x: 305, endPoint y: 133, distance: 105.0
click at [305, 133] on h5 "Company DEF reported the following information for the year ended December 31, …" at bounding box center [392, 137] width 411 height 92
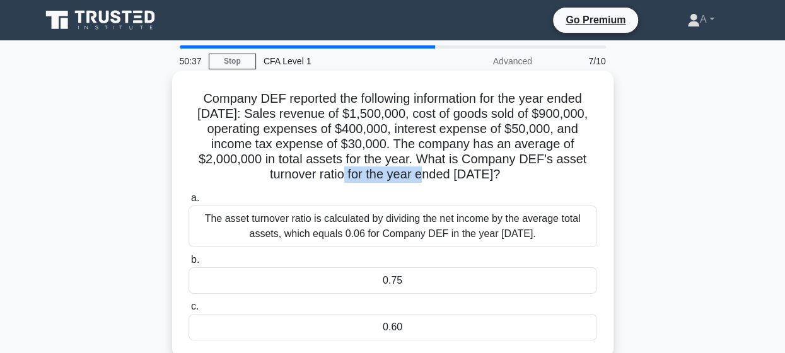
drag, startPoint x: 245, startPoint y: 178, endPoint x: 330, endPoint y: 170, distance: 86.2
click at [330, 170] on h5 "Company DEF reported the following information for the year ended December 31, …" at bounding box center [392, 137] width 411 height 92
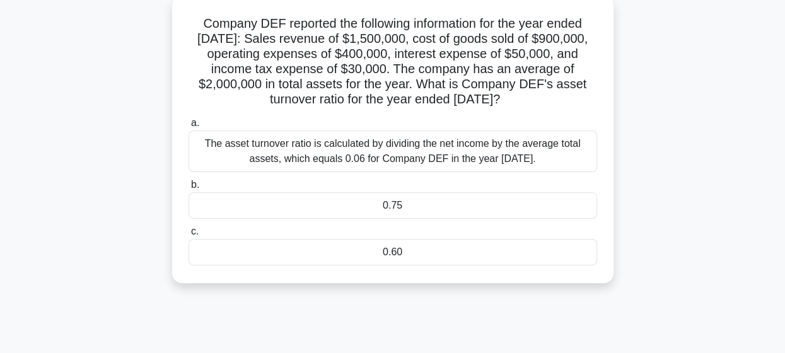
scroll to position [76, 0]
drag, startPoint x: 401, startPoint y: 41, endPoint x: 409, endPoint y: 41, distance: 7.6
click at [409, 41] on h5 "Company DEF reported the following information for the year ended December 31, …" at bounding box center [392, 61] width 411 height 92
drag, startPoint x: 443, startPoint y: 54, endPoint x: 498, endPoint y: 56, distance: 55.6
click at [498, 56] on h5 "Company DEF reported the following information for the year ended December 31, …" at bounding box center [392, 61] width 411 height 92
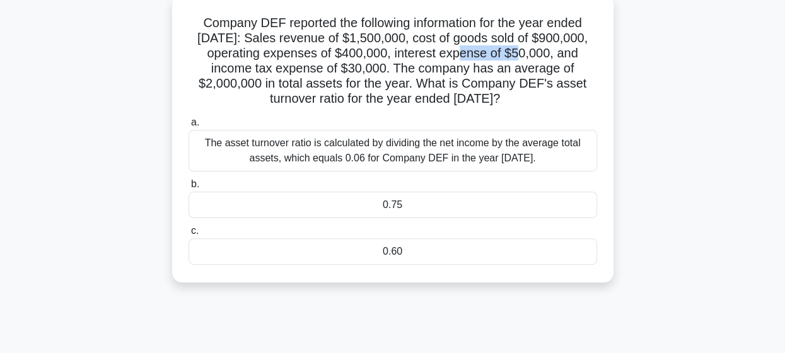
click at [498, 56] on h5 "Company DEF reported the following information for the year ended December 31, …" at bounding box center [392, 61] width 411 height 92
drag, startPoint x: 366, startPoint y: 53, endPoint x: 414, endPoint y: 52, distance: 47.3
click at [414, 52] on h5 "Company DEF reported the following information for the year ended December 31, …" at bounding box center [392, 61] width 411 height 92
click at [298, 89] on h5 "Company DEF reported the following information for the year ended December 31, …" at bounding box center [392, 61] width 411 height 92
click at [452, 143] on div "The asset turnover ratio is calculated by dividing the net income by the averag…" at bounding box center [393, 151] width 409 height 42
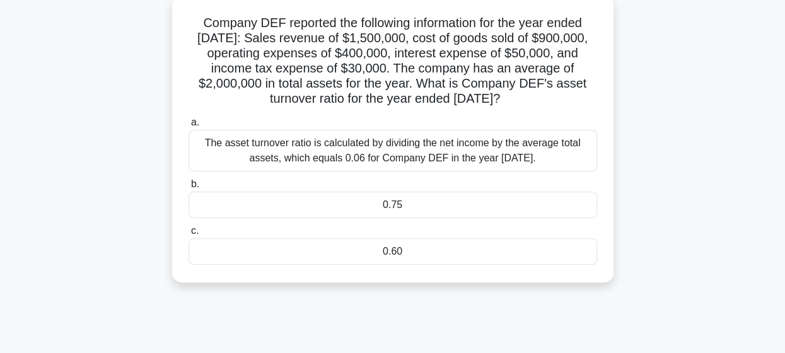
click at [189, 127] on input "a. The asset turnover ratio is calculated by dividing the net income by the ave…" at bounding box center [189, 123] width 0 height 8
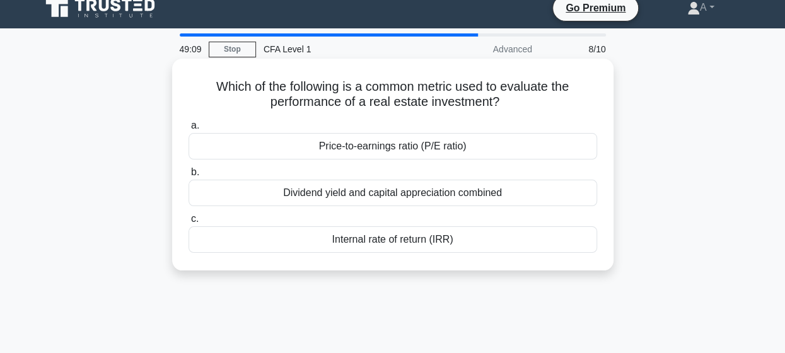
scroll to position [8, 0]
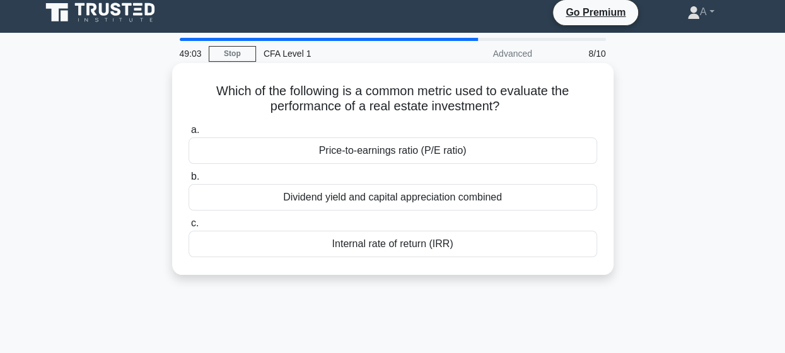
click at [388, 241] on div "Internal rate of return (IRR)" at bounding box center [393, 244] width 409 height 26
click at [189, 228] on input "c. Internal rate of return (IRR)" at bounding box center [189, 223] width 0 height 8
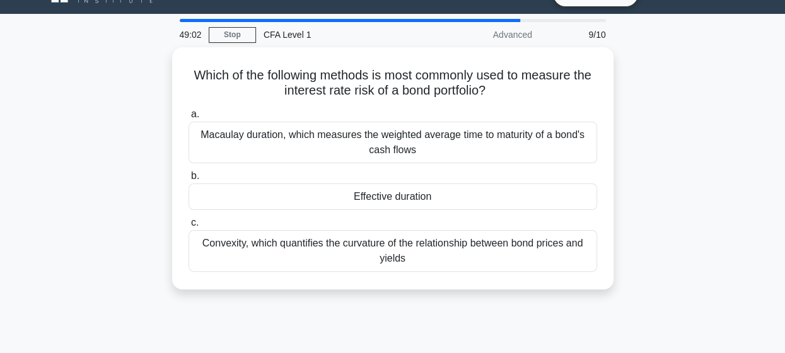
scroll to position [0, 0]
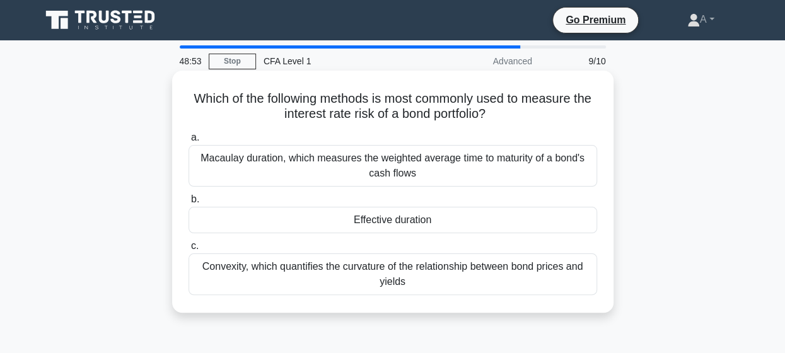
click at [341, 279] on div "Convexity, which quantifies the curvature of the relationship between bond pric…" at bounding box center [393, 275] width 409 height 42
click at [189, 250] on input "c. Convexity, which quantifies the curvature of the relationship between bond p…" at bounding box center [189, 246] width 0 height 8
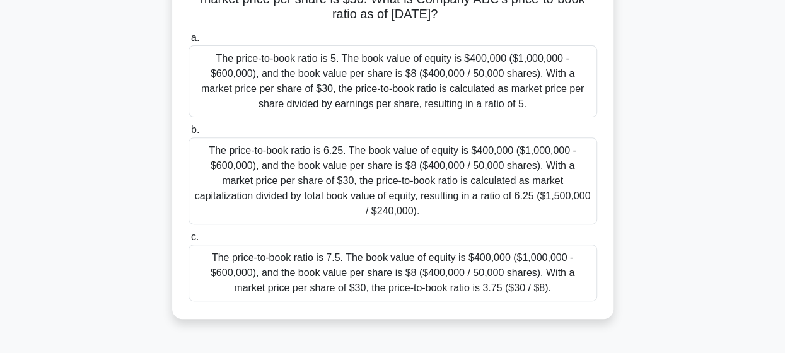
scroll to position [190, 0]
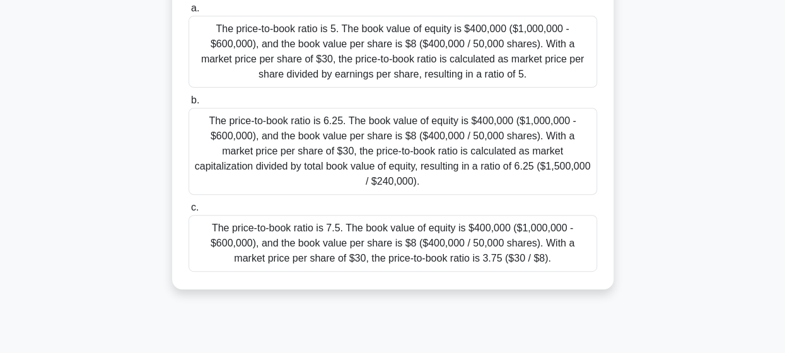
click at [438, 184] on div "a. The price-to-book ratio is 5. The book value of equity is $400,000 ($1,000,0…" at bounding box center [393, 136] width 424 height 276
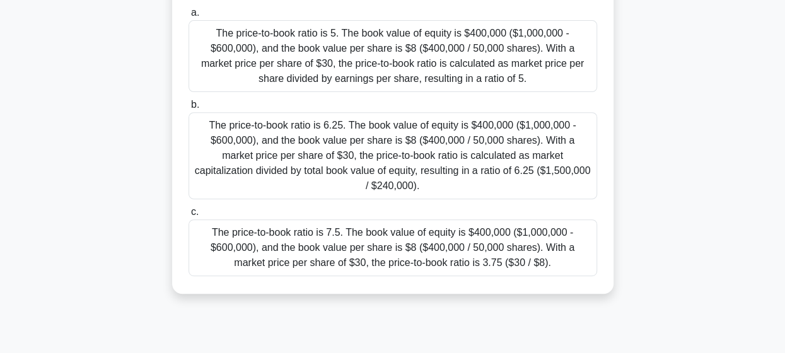
scroll to position [182, 0]
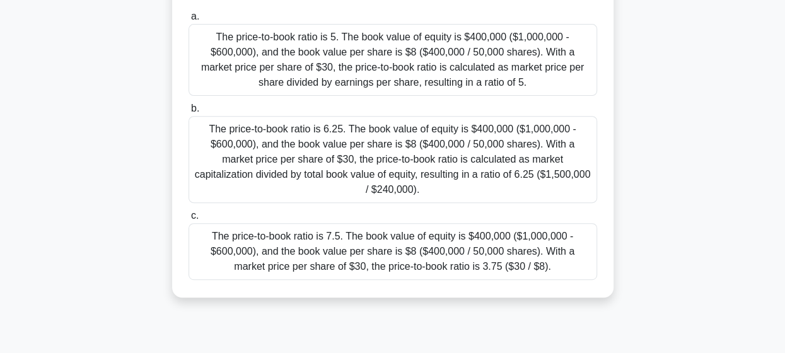
click at [459, 181] on div "The price-to-book ratio is 6.25. The book value of equity is $400,000 ($1,000,0…" at bounding box center [393, 159] width 409 height 87
click at [189, 113] on input "b. The price-to-book ratio is 6.25. The book value of equity is $400,000 ($1,00…" at bounding box center [189, 109] width 0 height 8
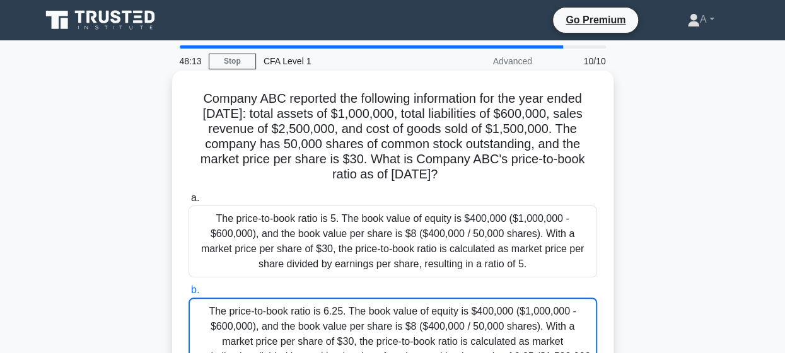
scroll to position [328, 0]
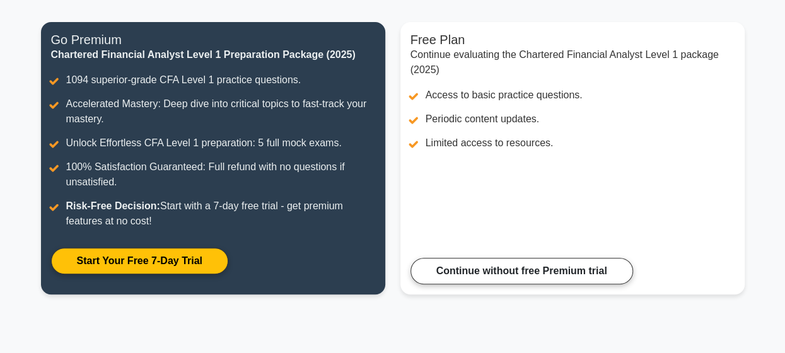
scroll to position [150, 0]
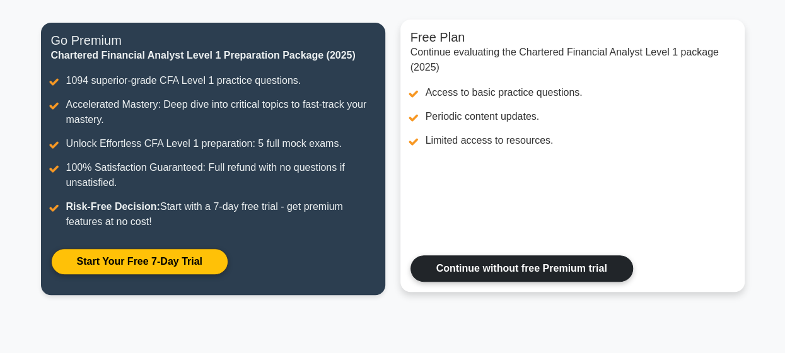
click at [495, 276] on link "Continue without free Premium trial" at bounding box center [522, 268] width 223 height 26
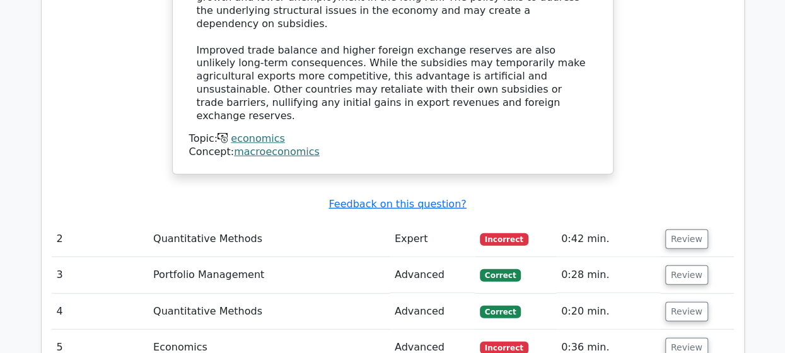
scroll to position [1630, 0]
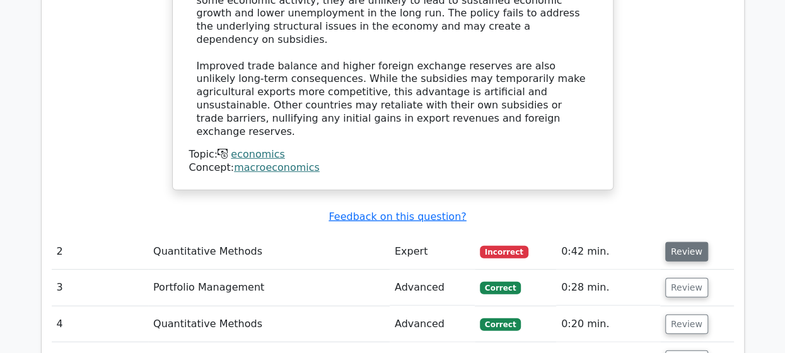
click at [681, 242] on button "Review" at bounding box center [686, 252] width 43 height 20
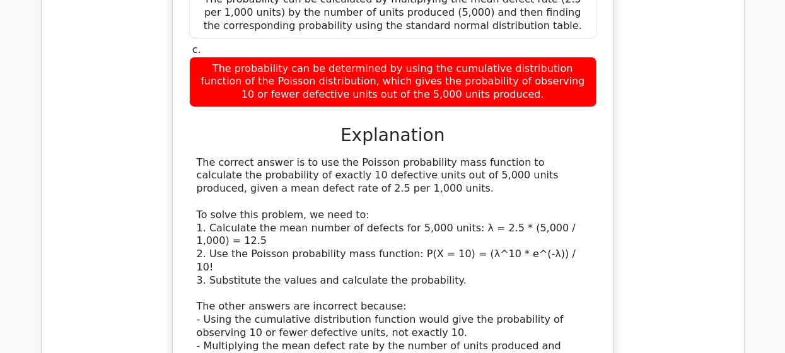
scroll to position [2298, 0]
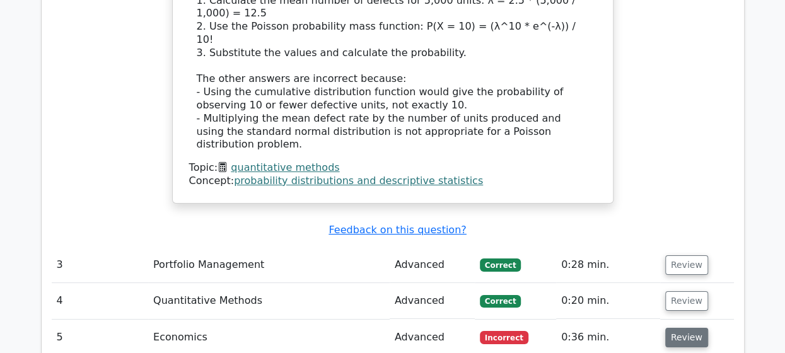
click at [670, 328] on button "Review" at bounding box center [686, 338] width 43 height 20
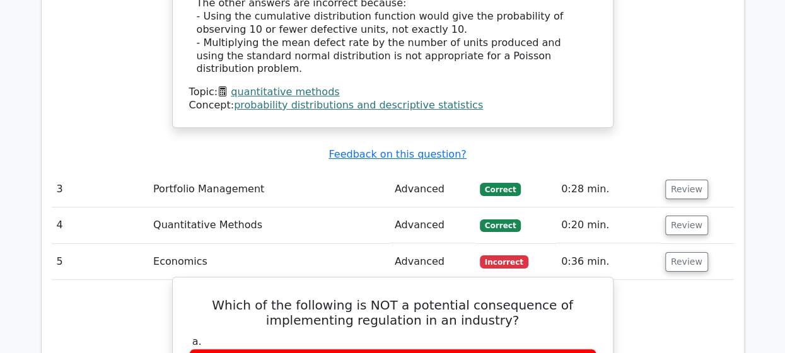
scroll to position [2376, 0]
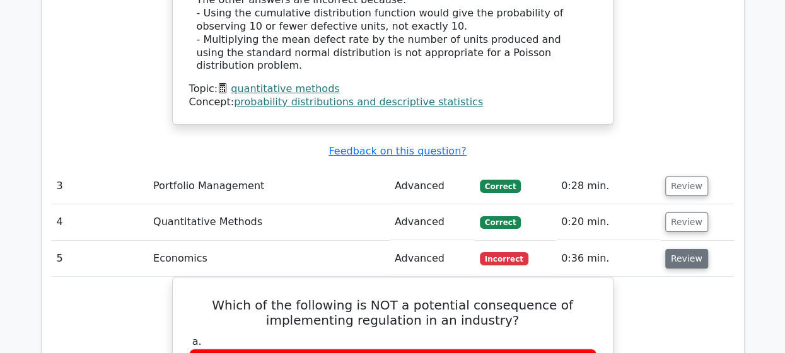
click at [689, 249] on button "Review" at bounding box center [686, 259] width 43 height 20
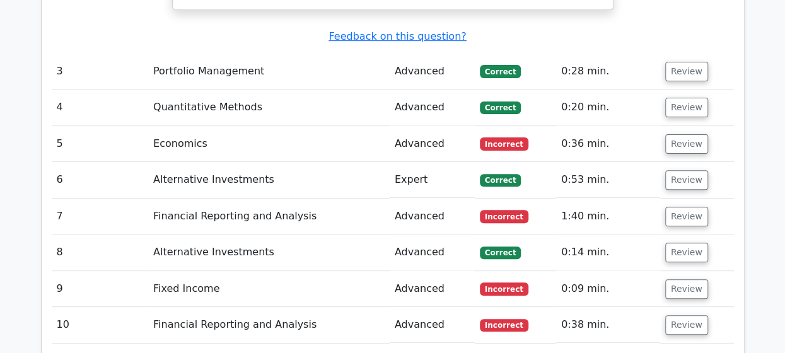
scroll to position [2490, 0]
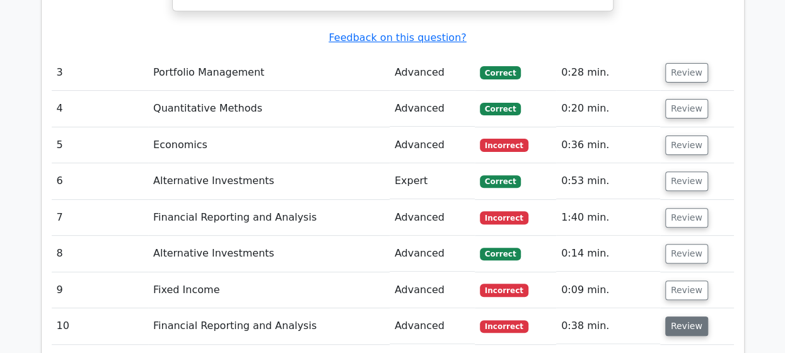
click at [700, 317] on button "Review" at bounding box center [686, 327] width 43 height 20
click at [682, 317] on button "Review" at bounding box center [686, 327] width 43 height 20
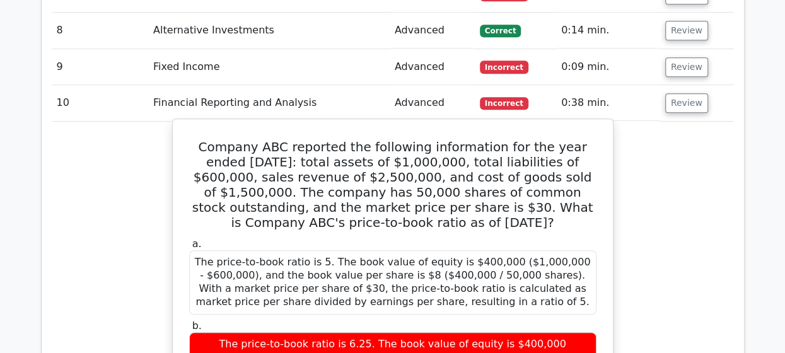
scroll to position [2714, 0]
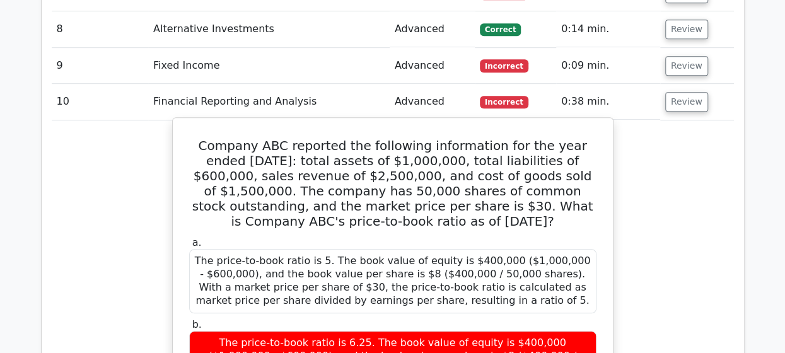
drag, startPoint x: 481, startPoint y: 254, endPoint x: 538, endPoint y: 254, distance: 57.4
drag, startPoint x: 270, startPoint y: 281, endPoint x: 359, endPoint y: 271, distance: 90.1
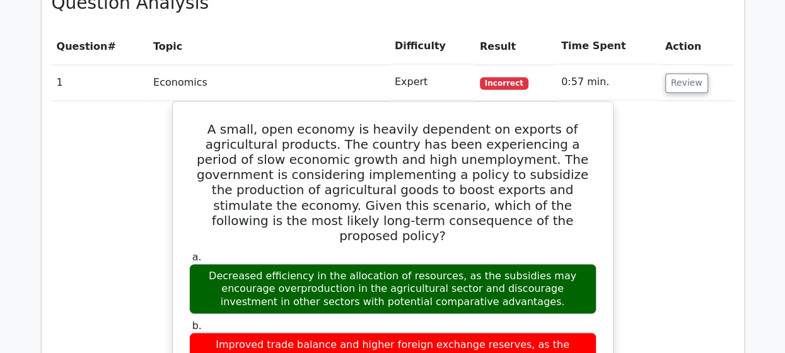
scroll to position [872, 0]
